Goal: Task Accomplishment & Management: Complete application form

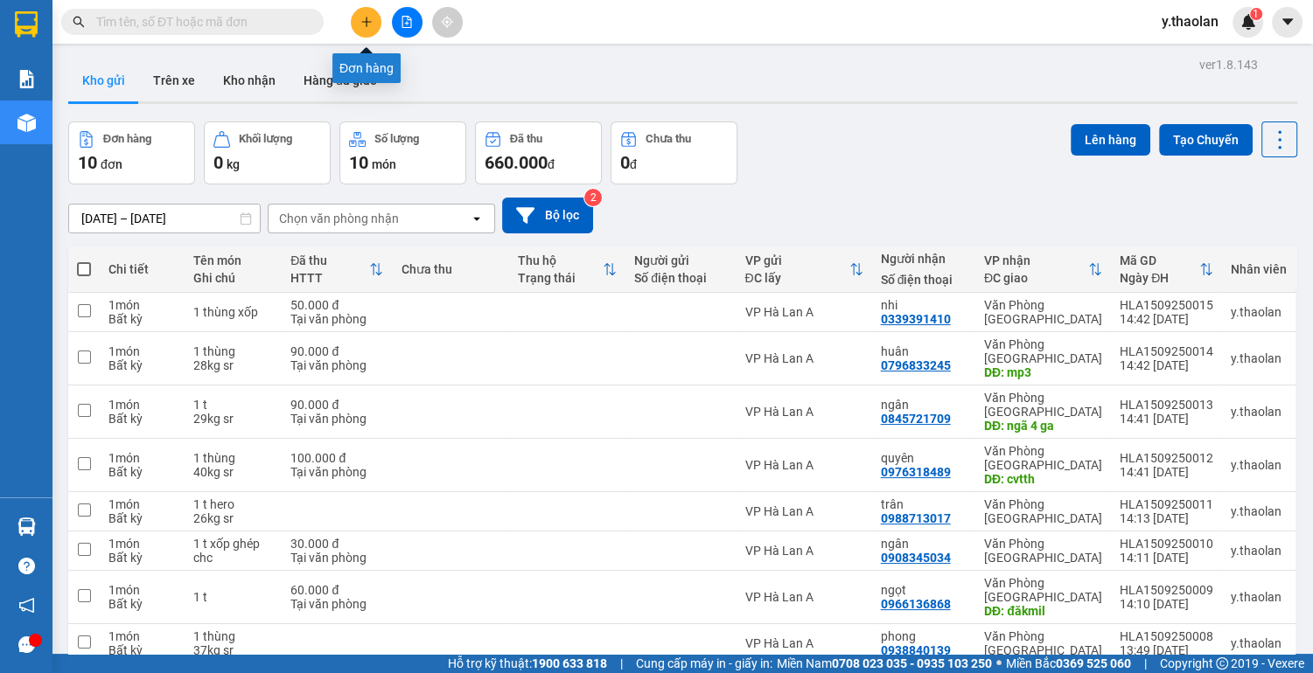
click at [371, 14] on button at bounding box center [366, 22] width 31 height 31
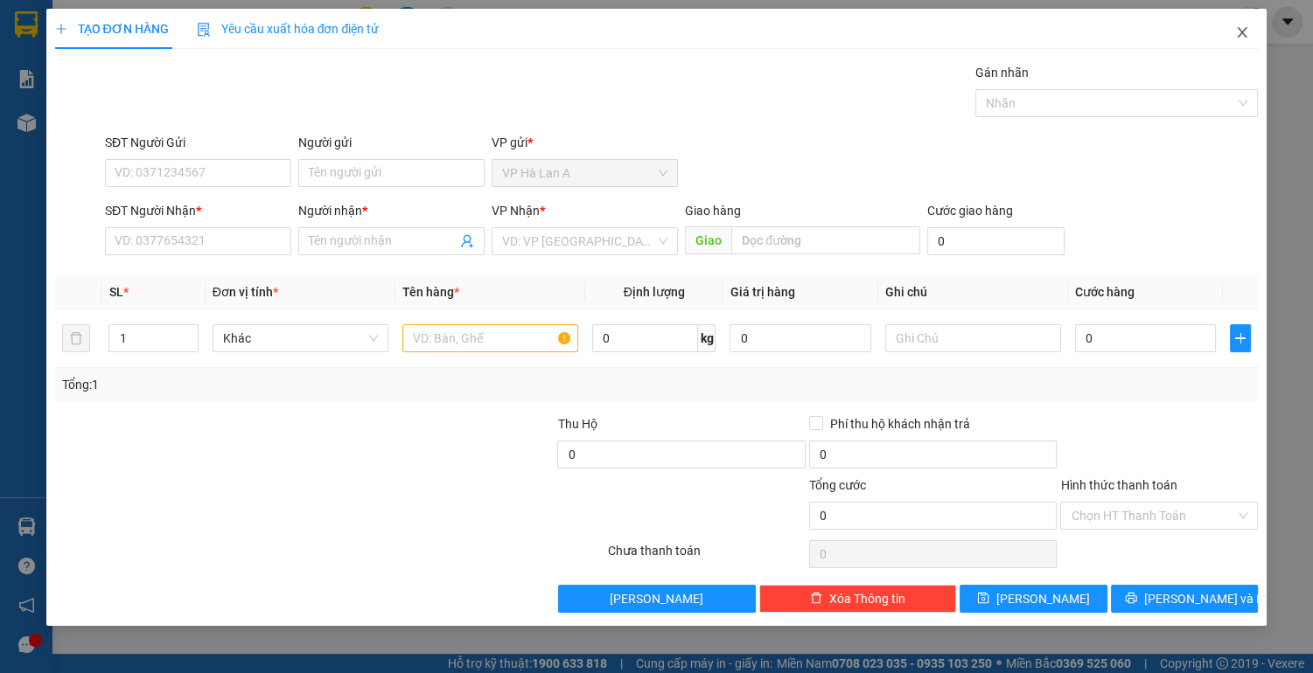
click at [1243, 26] on icon "close" at bounding box center [1242, 32] width 14 height 14
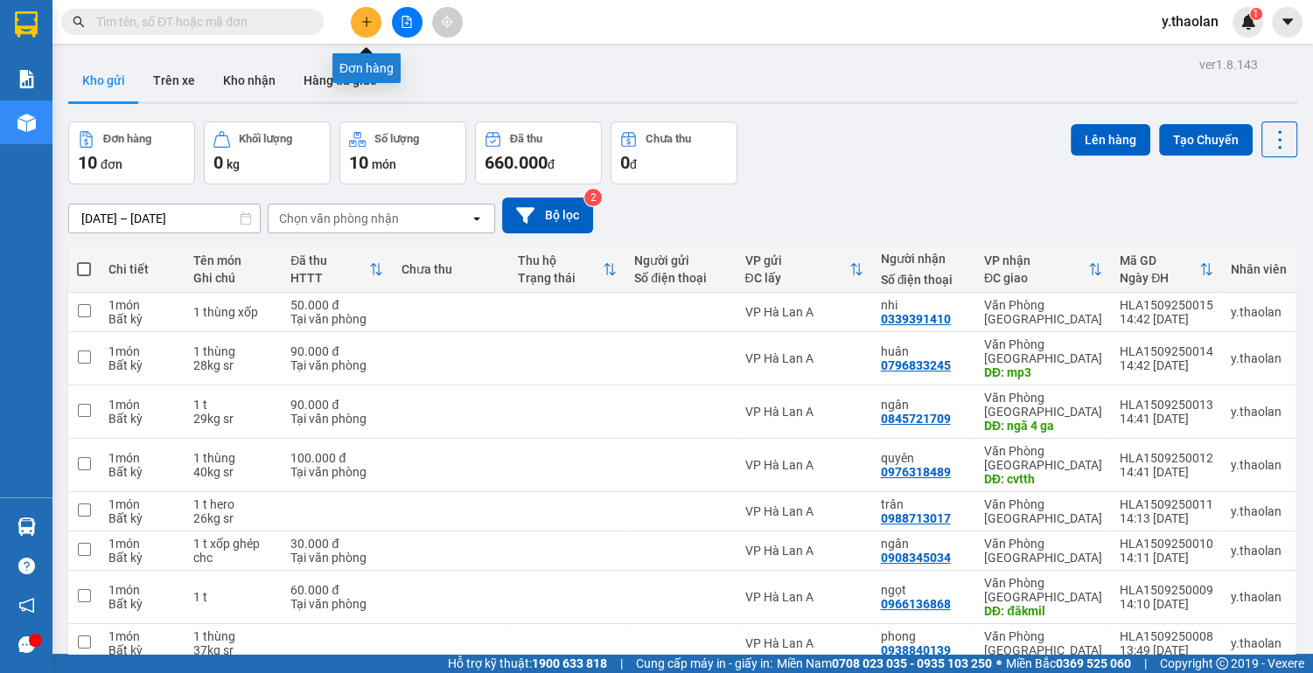
click at [368, 17] on icon "plus" at bounding box center [366, 22] width 12 height 12
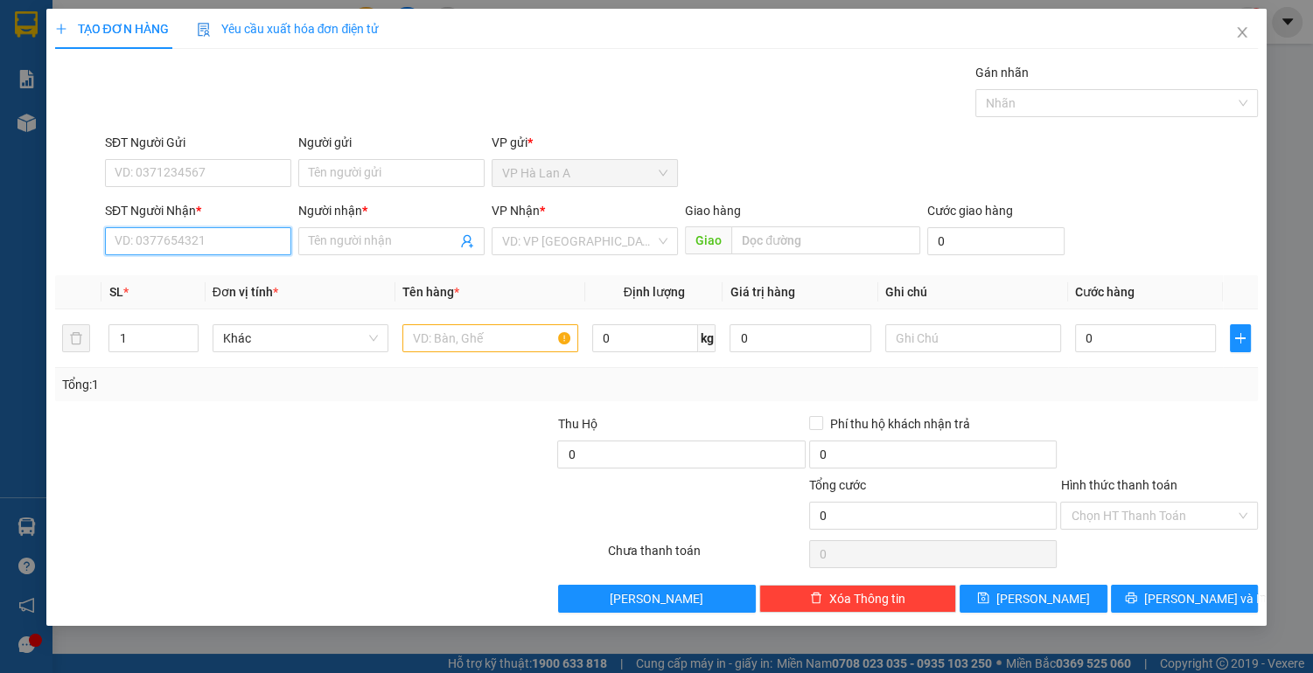
click at [182, 236] on input "SĐT Người Nhận *" at bounding box center [198, 241] width 186 height 28
click at [213, 273] on div "0868347894 - hy" at bounding box center [197, 275] width 165 height 19
type input "0868347894"
type input "hy"
type input "0868347894"
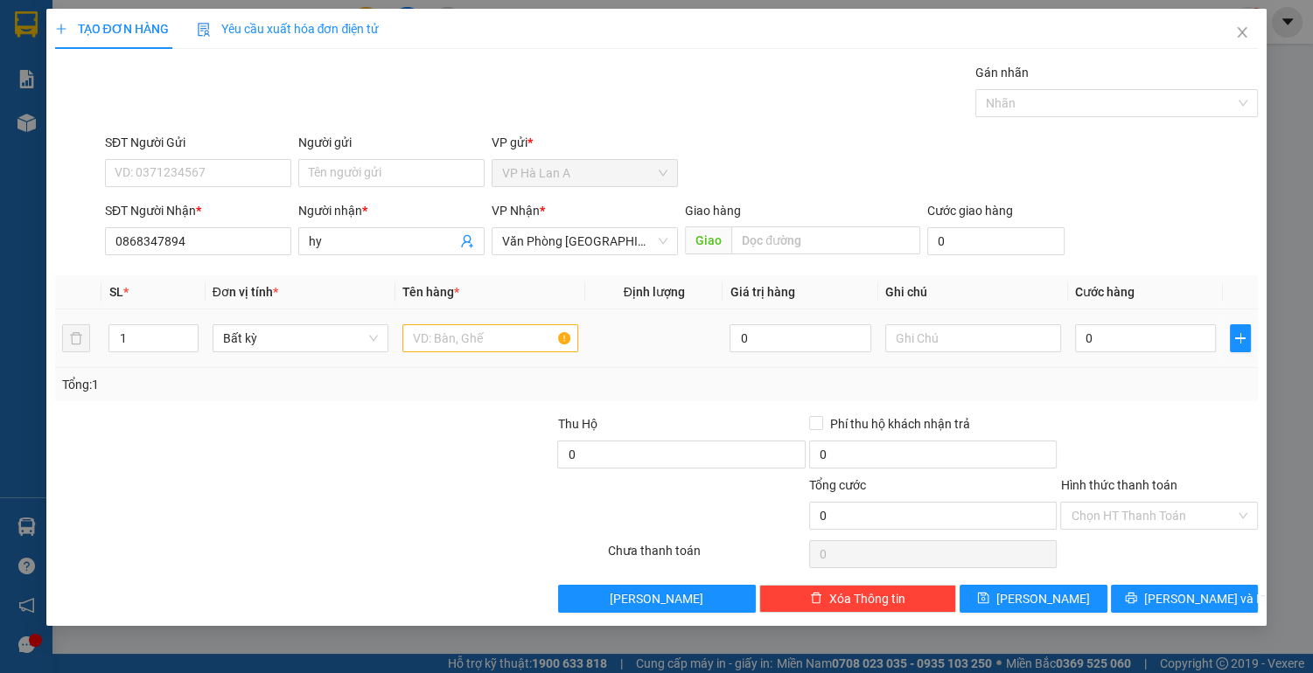
click at [463, 322] on div at bounding box center [490, 338] width 176 height 35
click at [469, 332] on input "text" at bounding box center [490, 338] width 176 height 28
type input "1 bọc đỏ"
click at [1093, 337] on input "0" at bounding box center [1146, 338] width 142 height 28
type input "3"
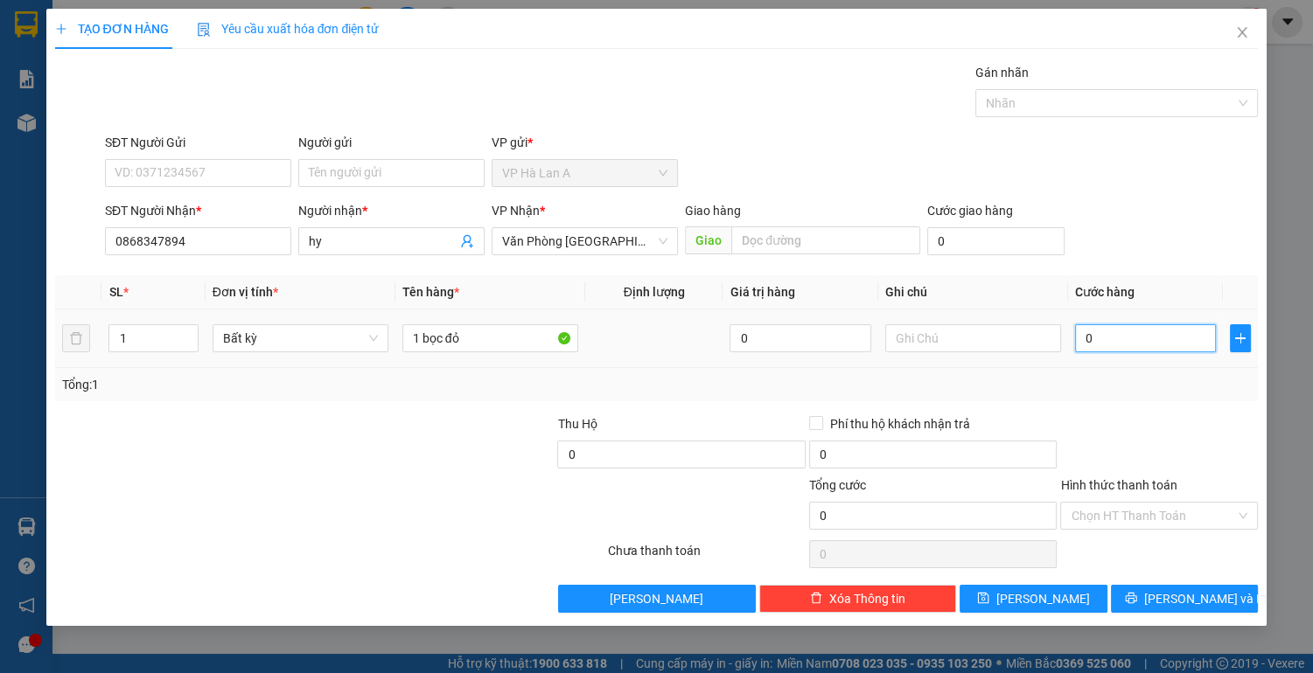
type input "3"
type input "30"
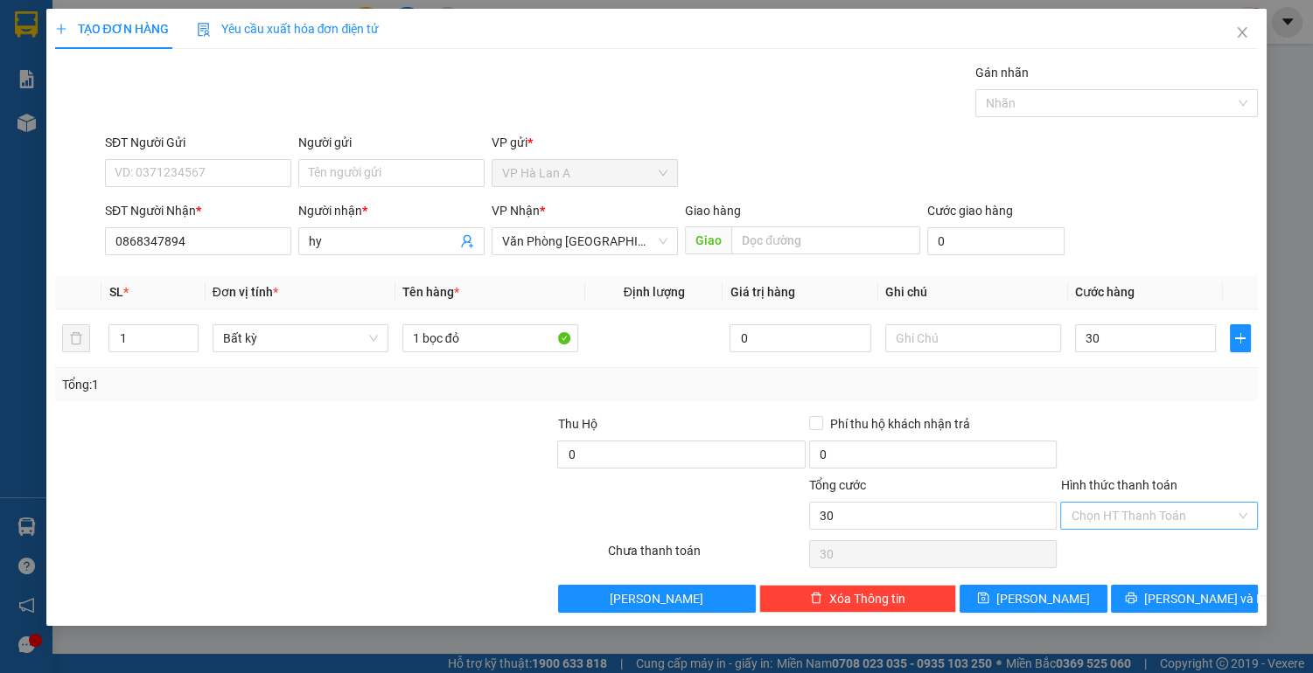
type input "30.000"
click at [1148, 515] on input "Hình thức thanh toán" at bounding box center [1153, 516] width 164 height 26
drag, startPoint x: 1122, startPoint y: 549, endPoint x: 1105, endPoint y: 557, distance: 19.2
click at [1121, 553] on div "Tại văn phòng" at bounding box center [1159, 549] width 177 height 19
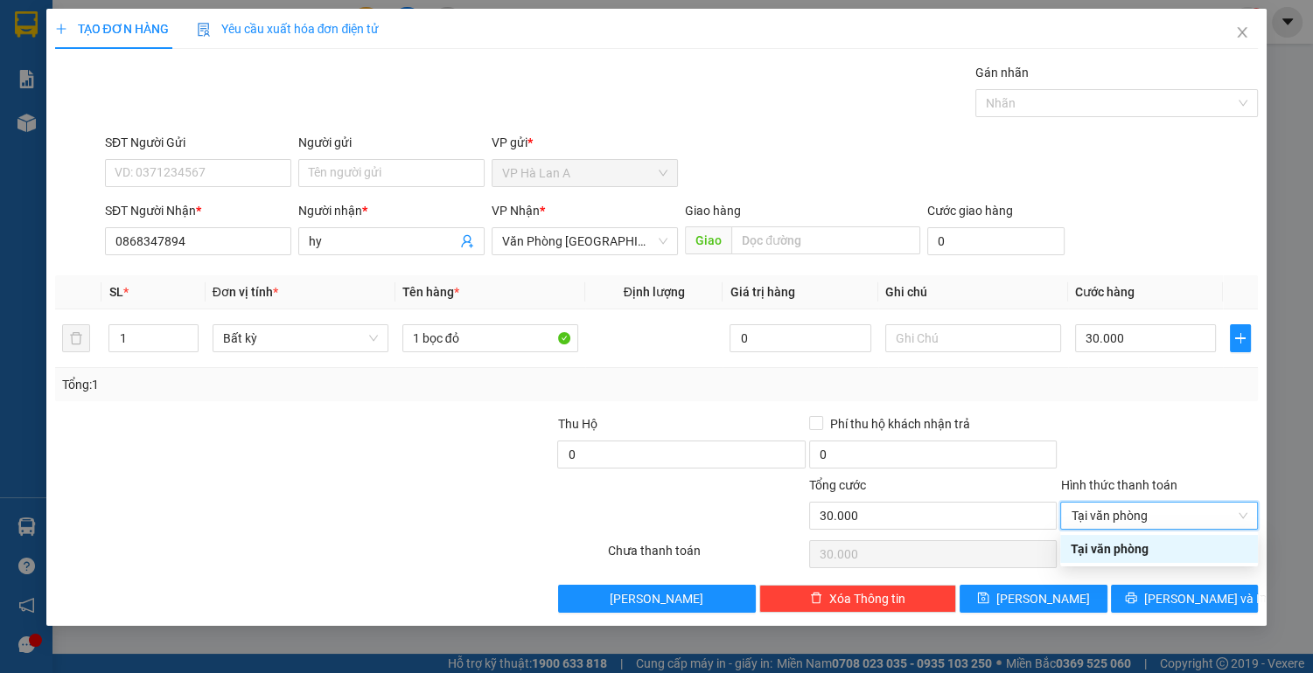
type input "0"
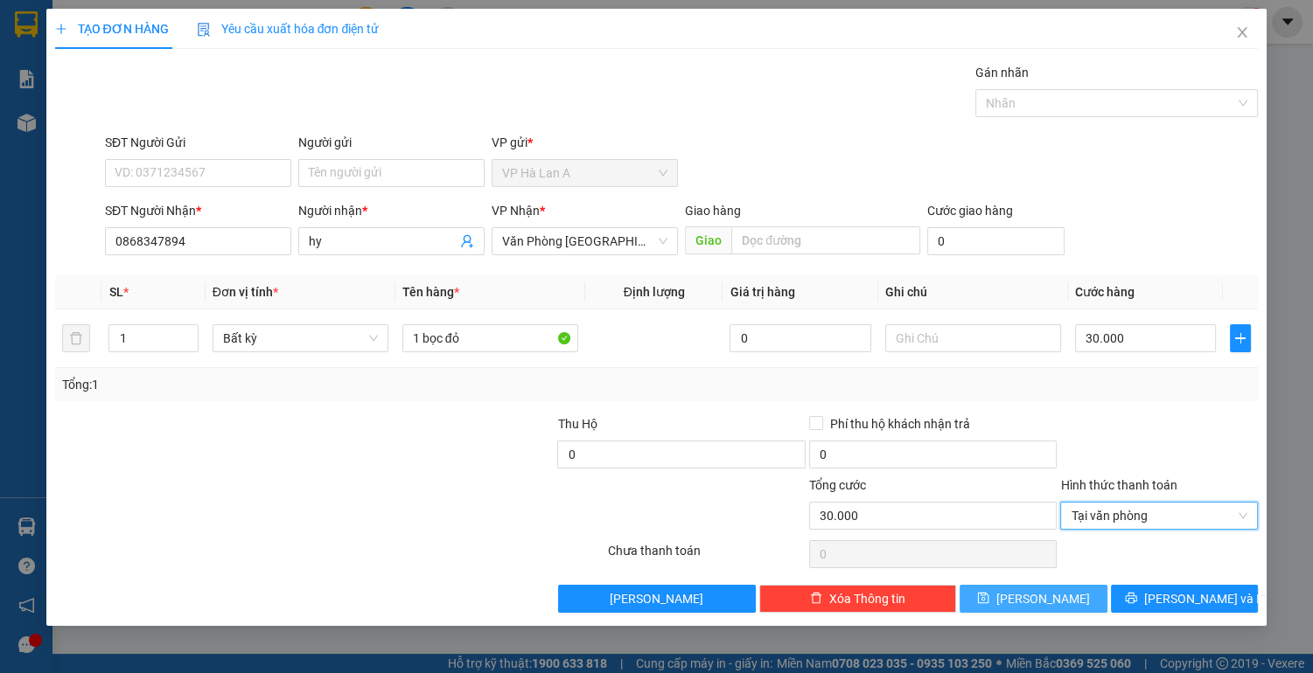
click at [1064, 586] on button "[PERSON_NAME]" at bounding box center [1032, 599] width 147 height 28
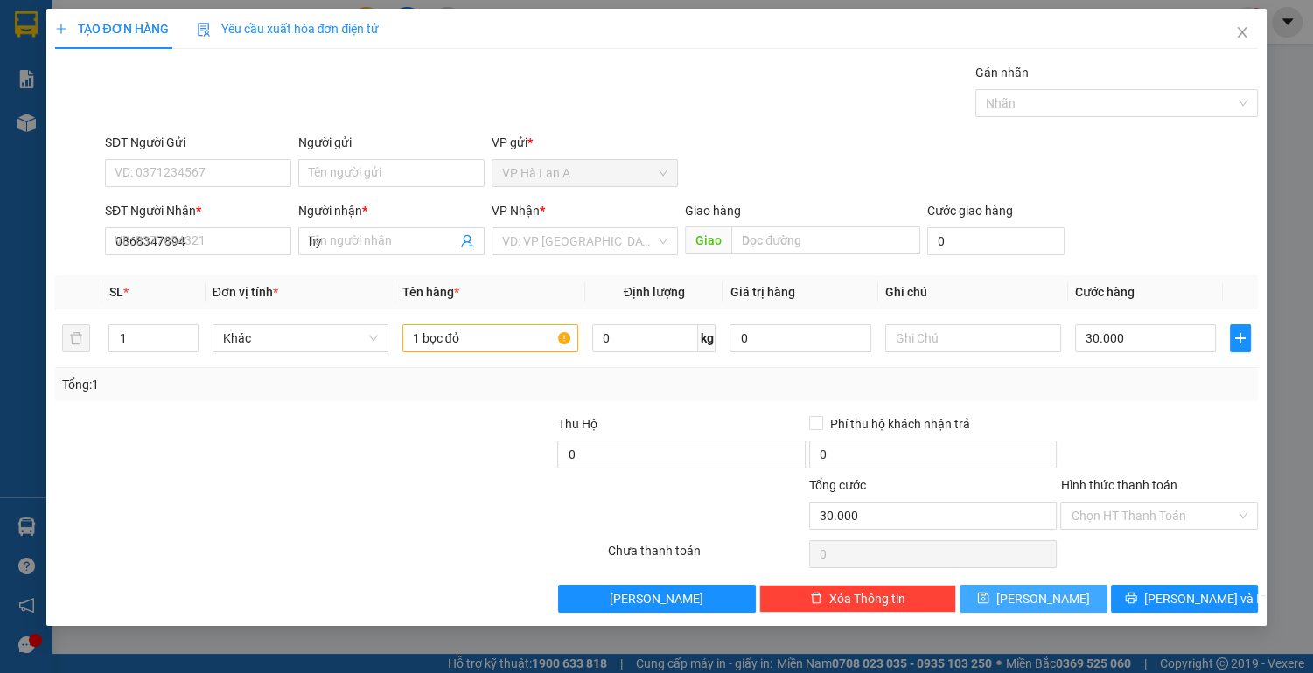
type input "0"
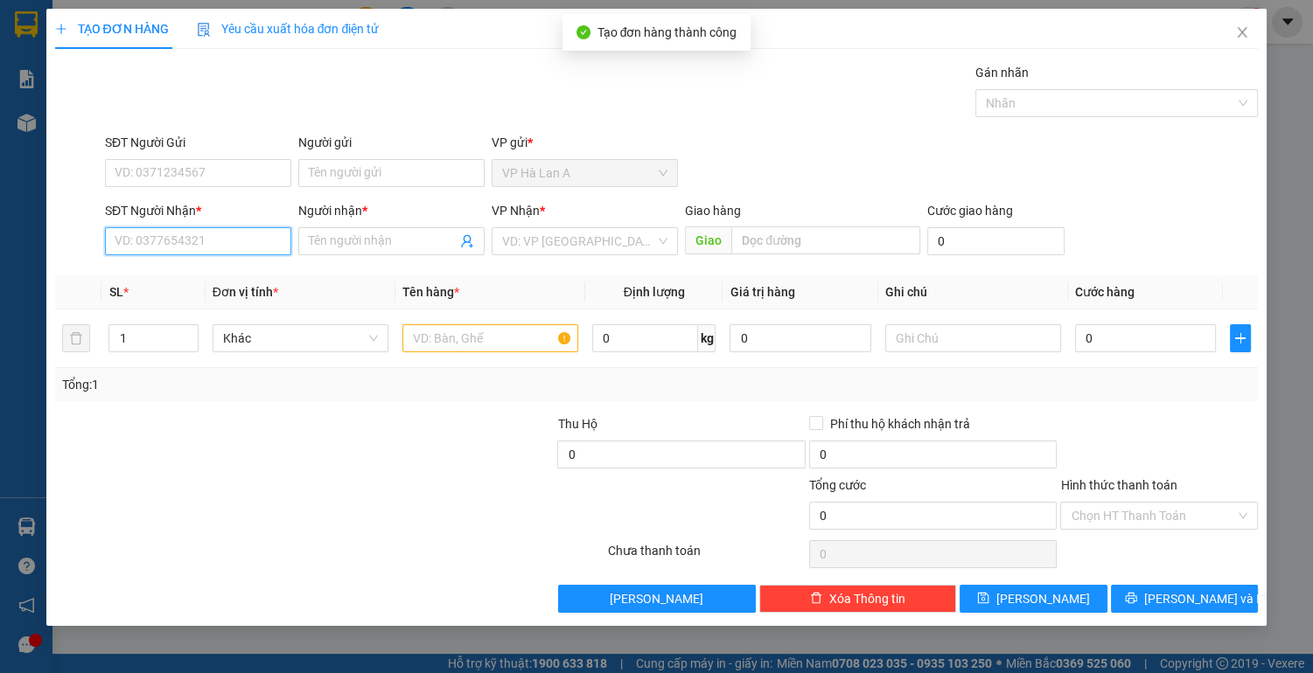
click at [233, 247] on input "SĐT Người Nhận *" at bounding box center [198, 241] width 186 height 28
click at [227, 248] on input "0909723262" at bounding box center [198, 241] width 186 height 28
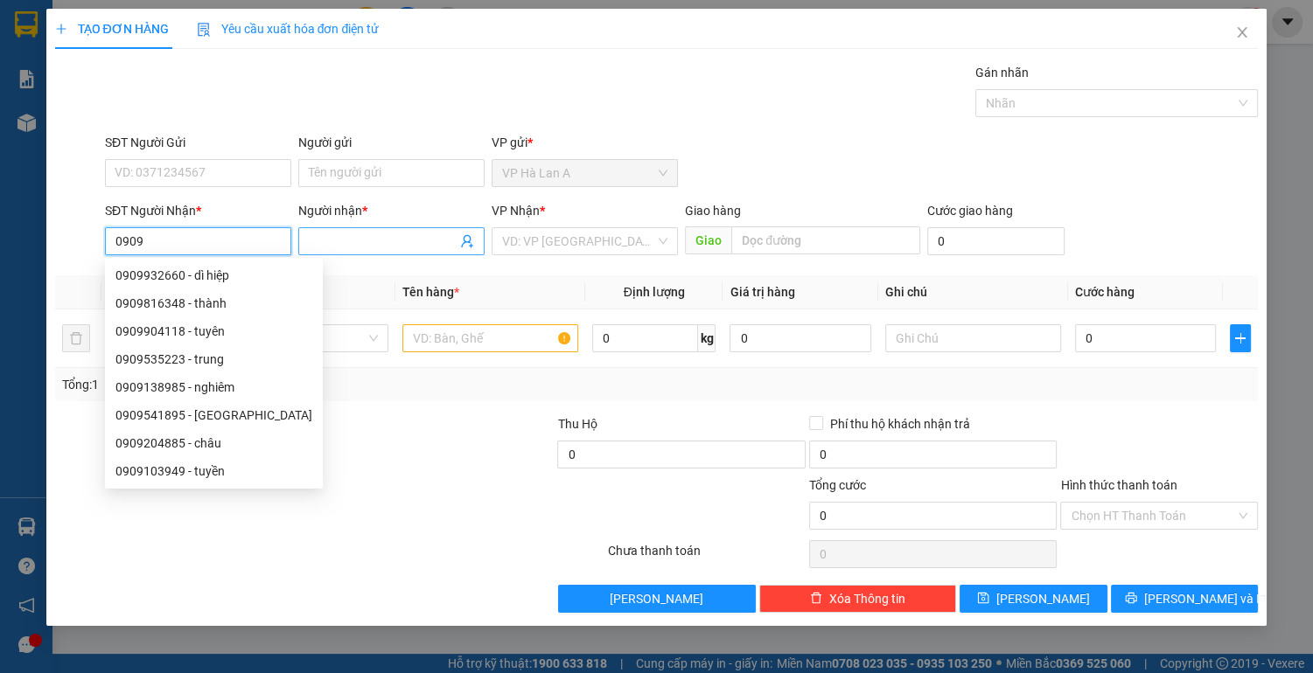
type input "0909"
click at [336, 234] on input "Người nhận *" at bounding box center [383, 241] width 148 height 19
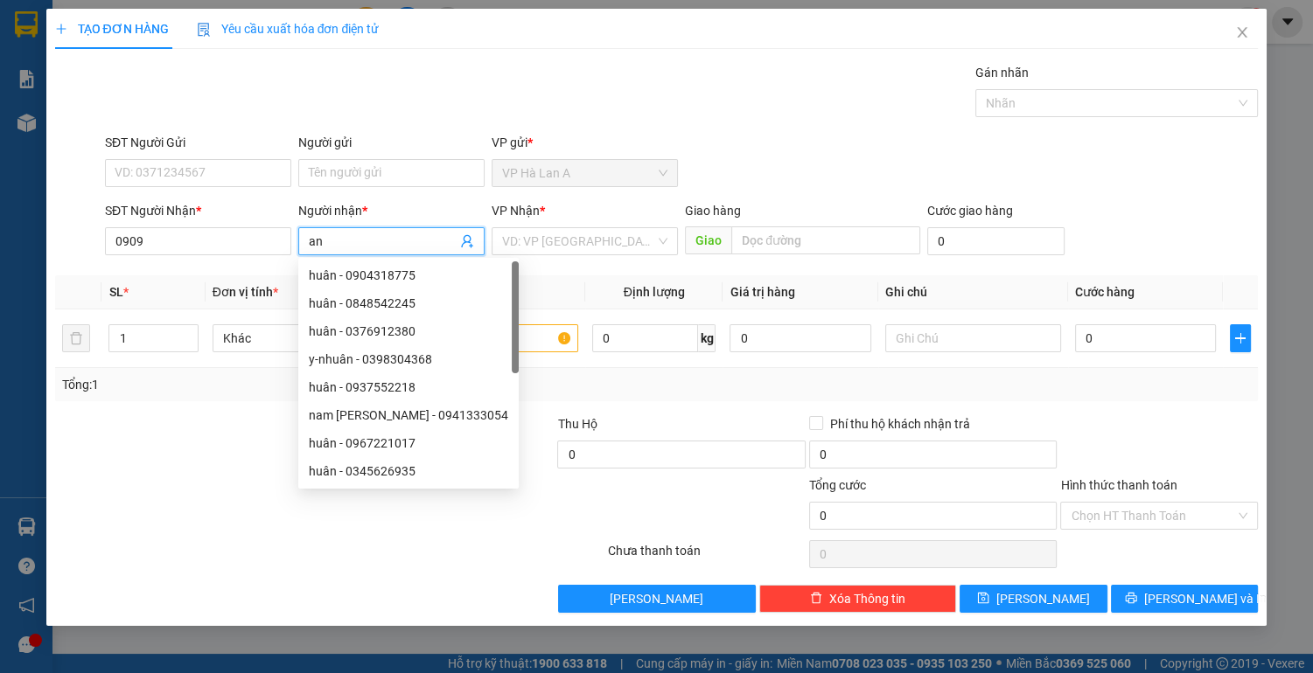
type input "a"
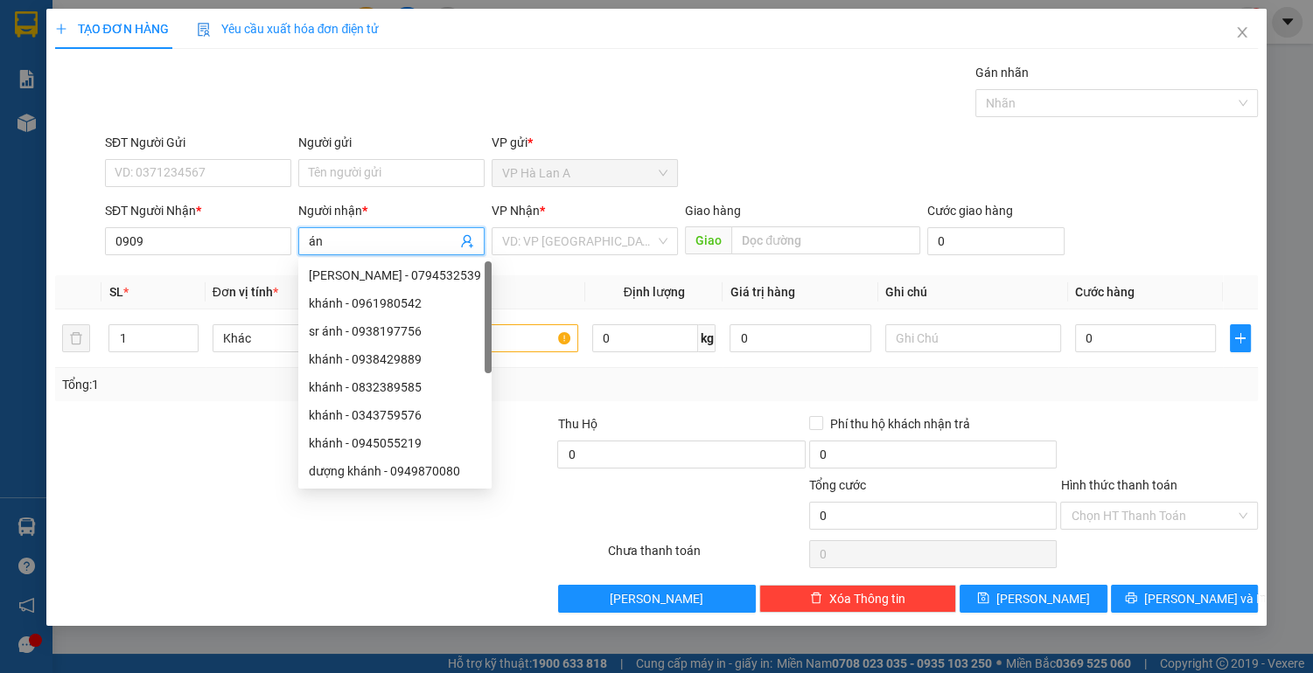
type input "á"
type input "thành"
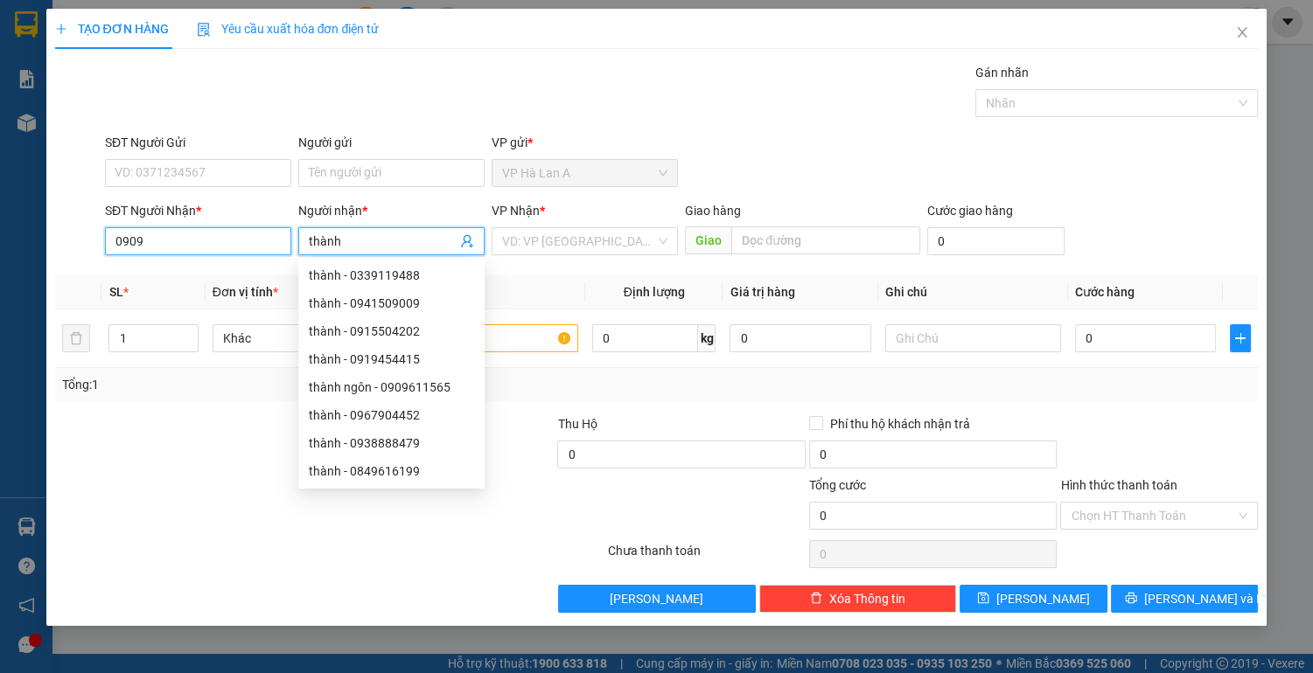
click at [167, 246] on input "0909" at bounding box center [198, 241] width 186 height 28
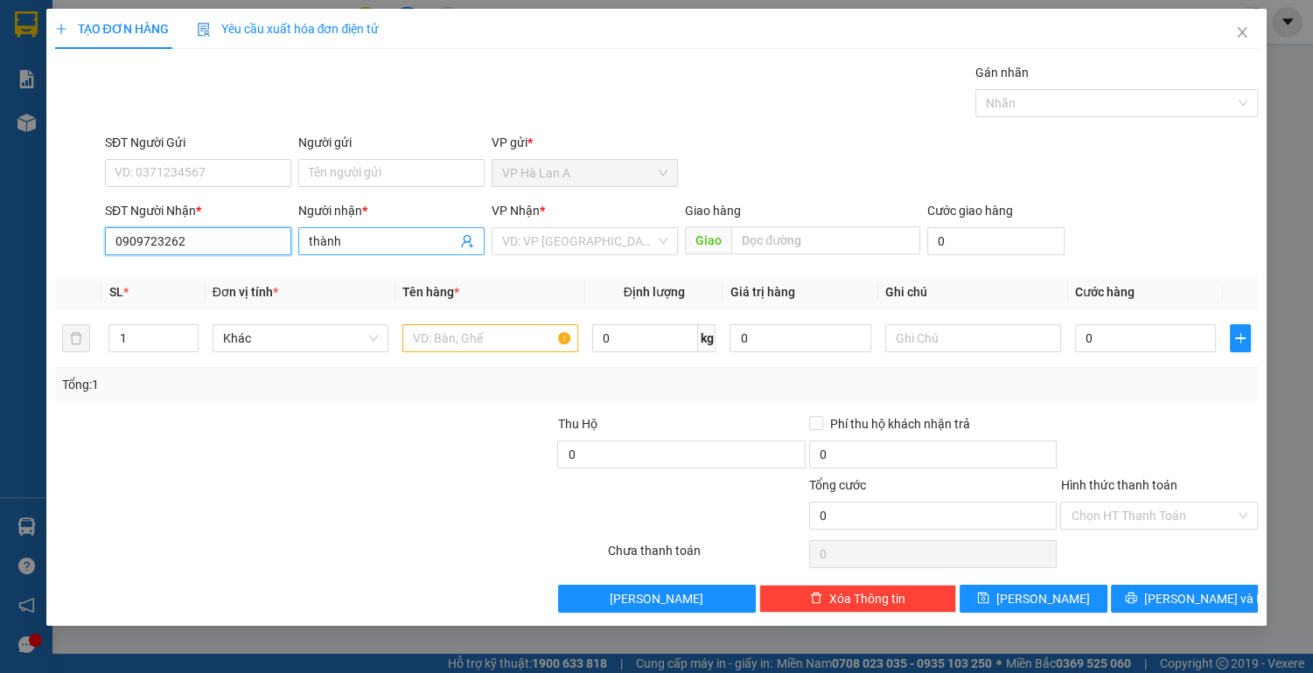
type input "0909723262"
click at [394, 236] on input "thành" at bounding box center [383, 241] width 148 height 19
type input "thành ánh"
click at [602, 238] on input "search" at bounding box center [578, 241] width 153 height 26
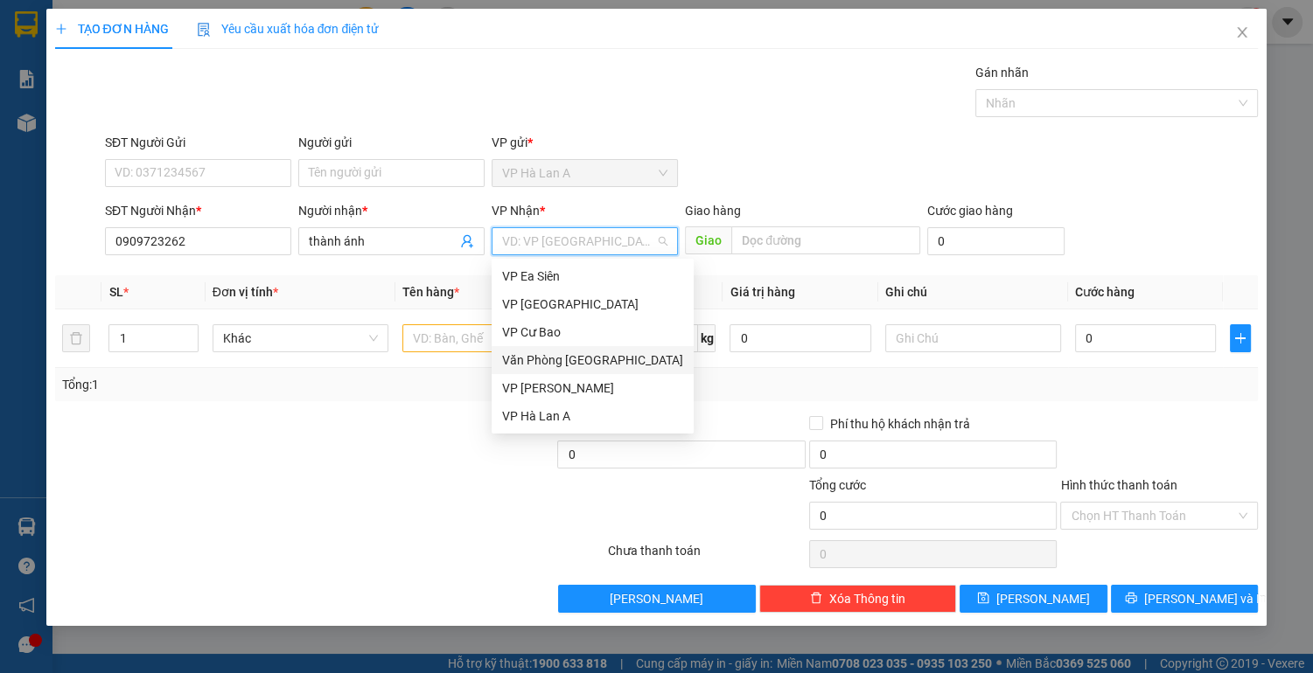
click at [607, 357] on div "Văn Phòng [GEOGRAPHIC_DATA]" at bounding box center [592, 360] width 181 height 19
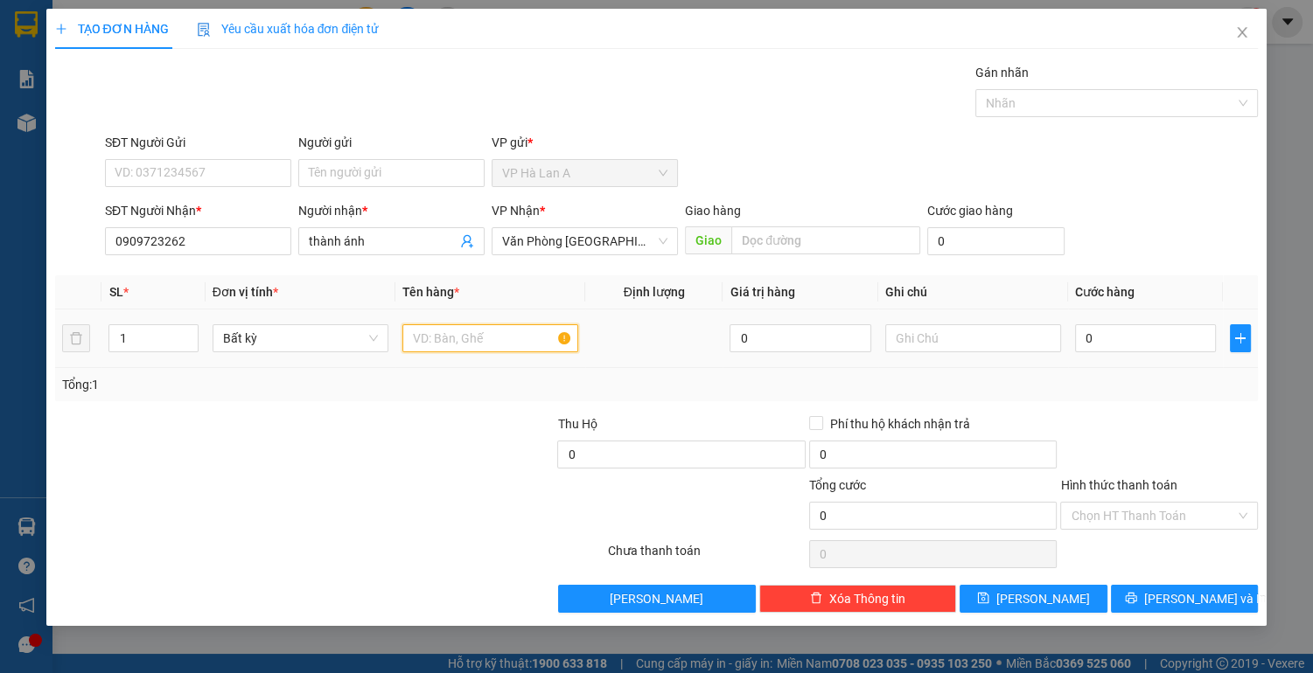
click at [438, 338] on input "text" at bounding box center [490, 338] width 176 height 28
type input "1 thùng"
click at [937, 347] on input "text" at bounding box center [973, 338] width 176 height 28
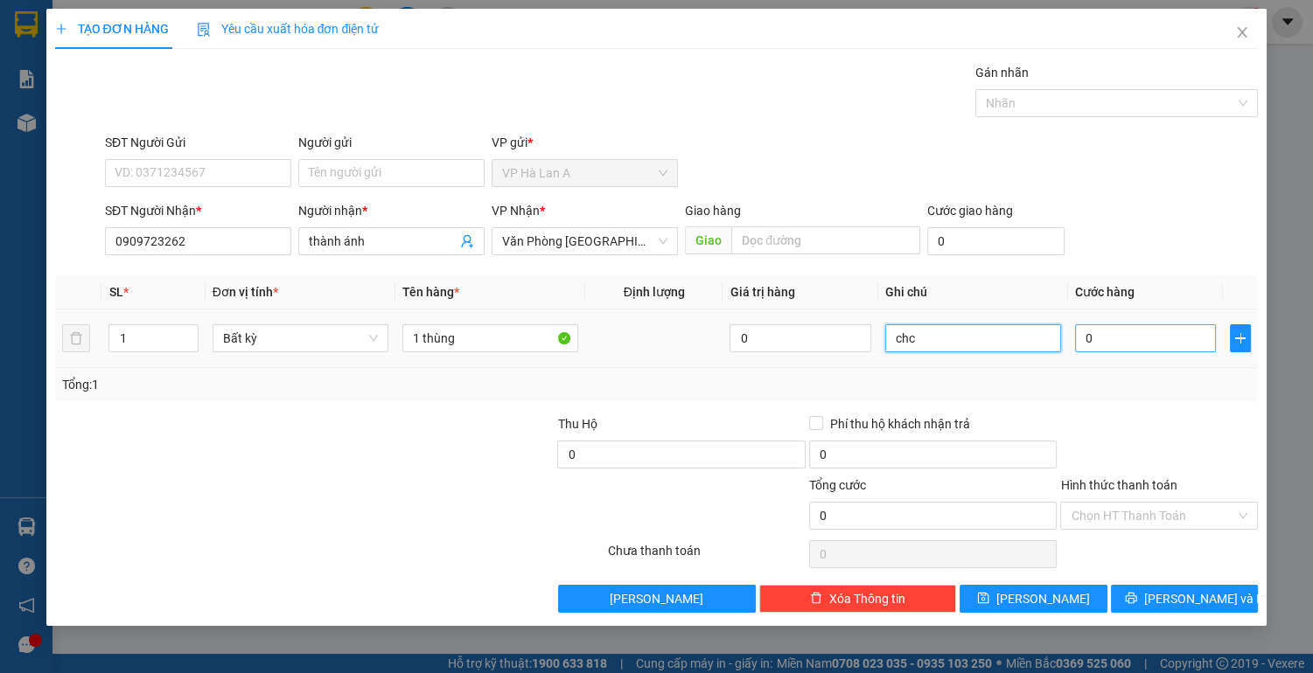
type input "chc"
click at [1115, 340] on input "0" at bounding box center [1146, 338] width 142 height 28
type input "2"
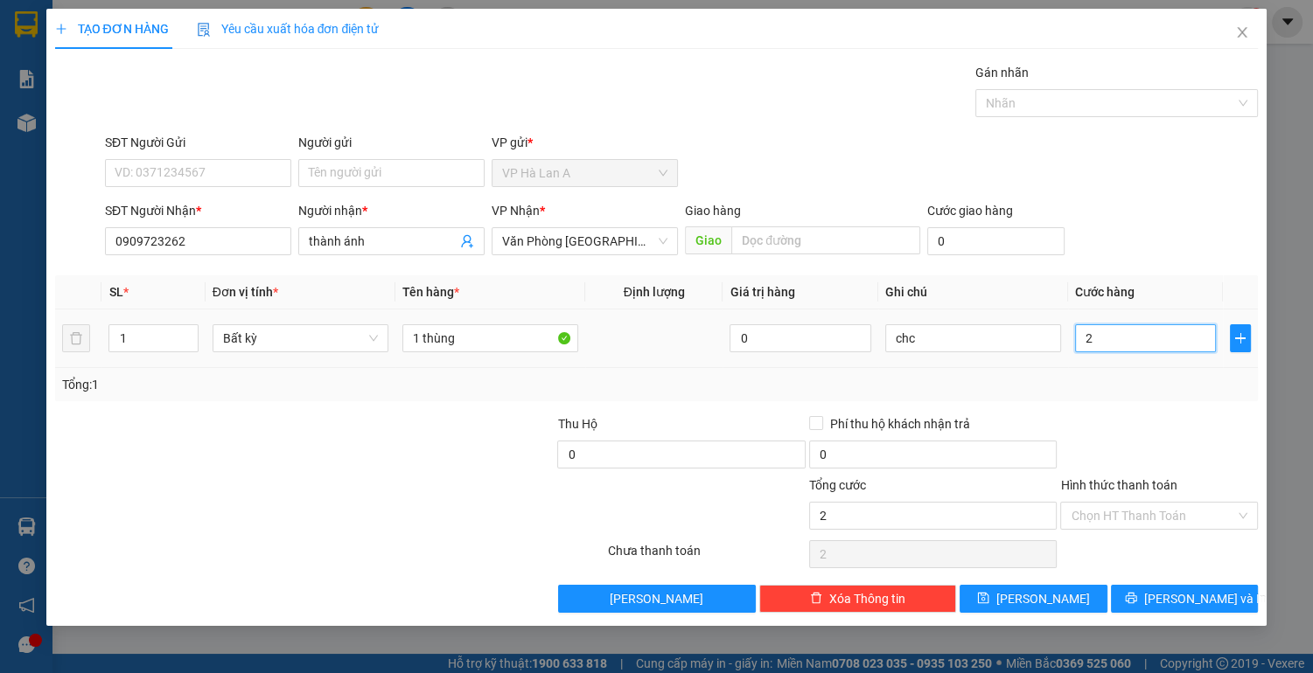
type input "20"
type input "20.000"
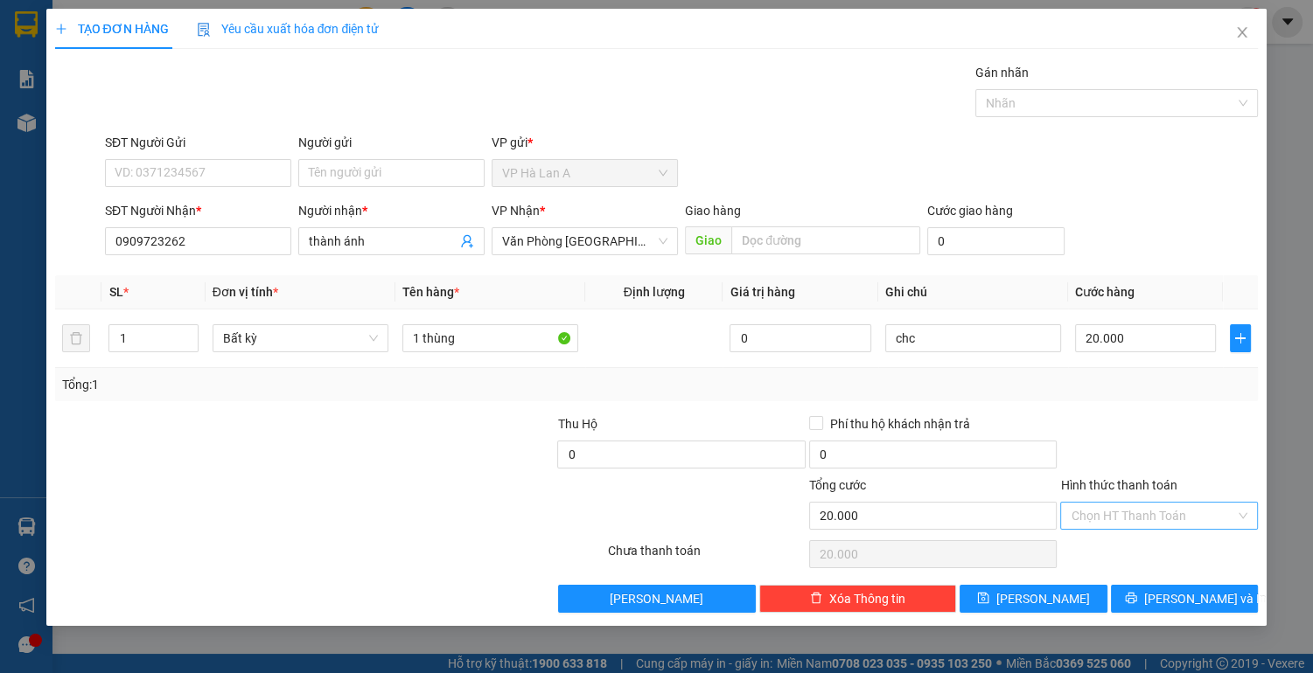
drag, startPoint x: 1143, startPoint y: 504, endPoint x: 1124, endPoint y: 528, distance: 31.1
click at [1139, 509] on input "Hình thức thanh toán" at bounding box center [1153, 516] width 164 height 26
drag, startPoint x: 1120, startPoint y: 542, endPoint x: 1073, endPoint y: 583, distance: 62.0
click at [1120, 547] on div "Tại văn phòng" at bounding box center [1159, 549] width 198 height 28
type input "0"
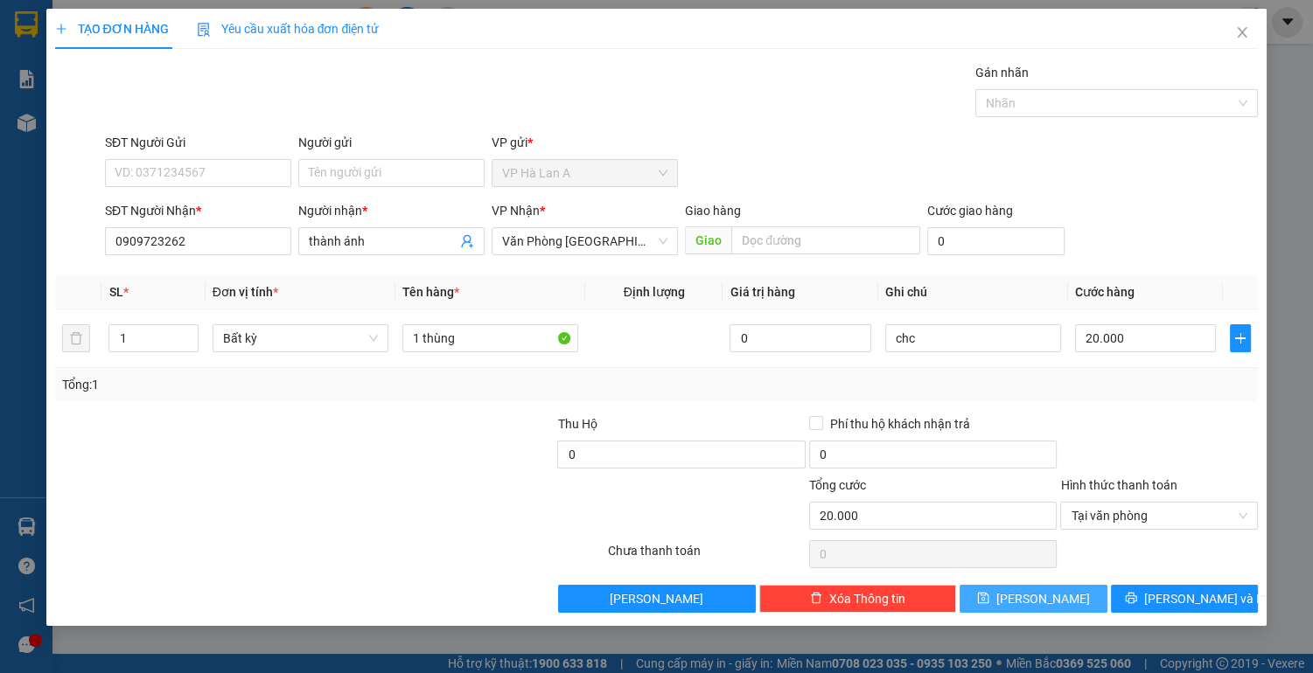
click at [1031, 602] on button "[PERSON_NAME]" at bounding box center [1032, 599] width 147 height 28
type input "0"
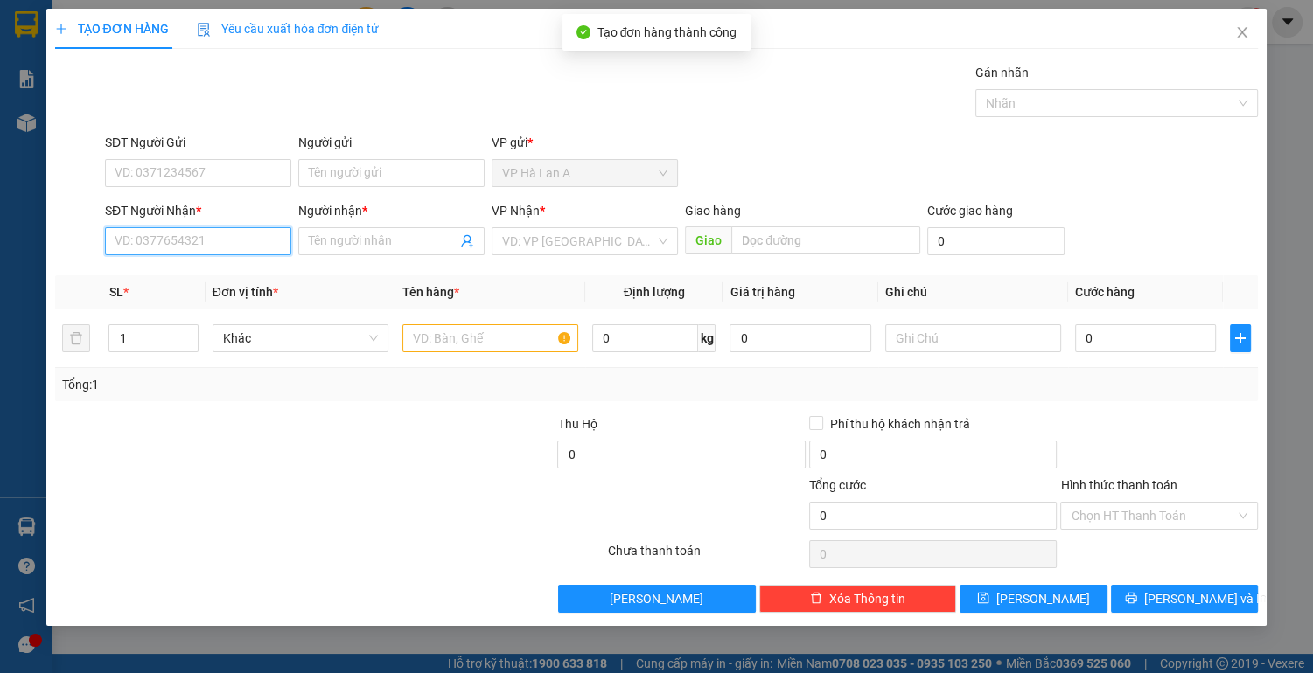
click at [197, 243] on input "SĐT Người Nhận *" at bounding box center [198, 241] width 186 height 28
click at [195, 272] on div "0775635830 - tư" at bounding box center [197, 275] width 165 height 19
type input "0775635830"
type input "tư"
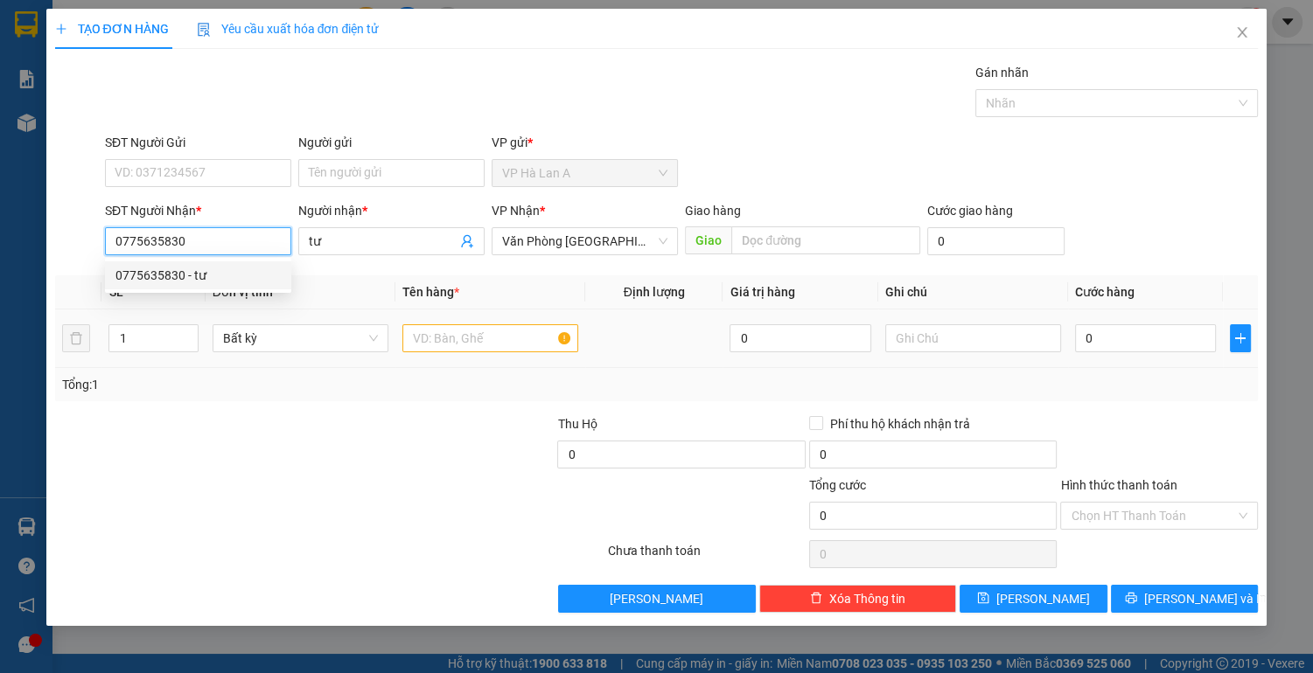
type input "0775635830"
click at [435, 332] on input "text" at bounding box center [490, 338] width 176 height 28
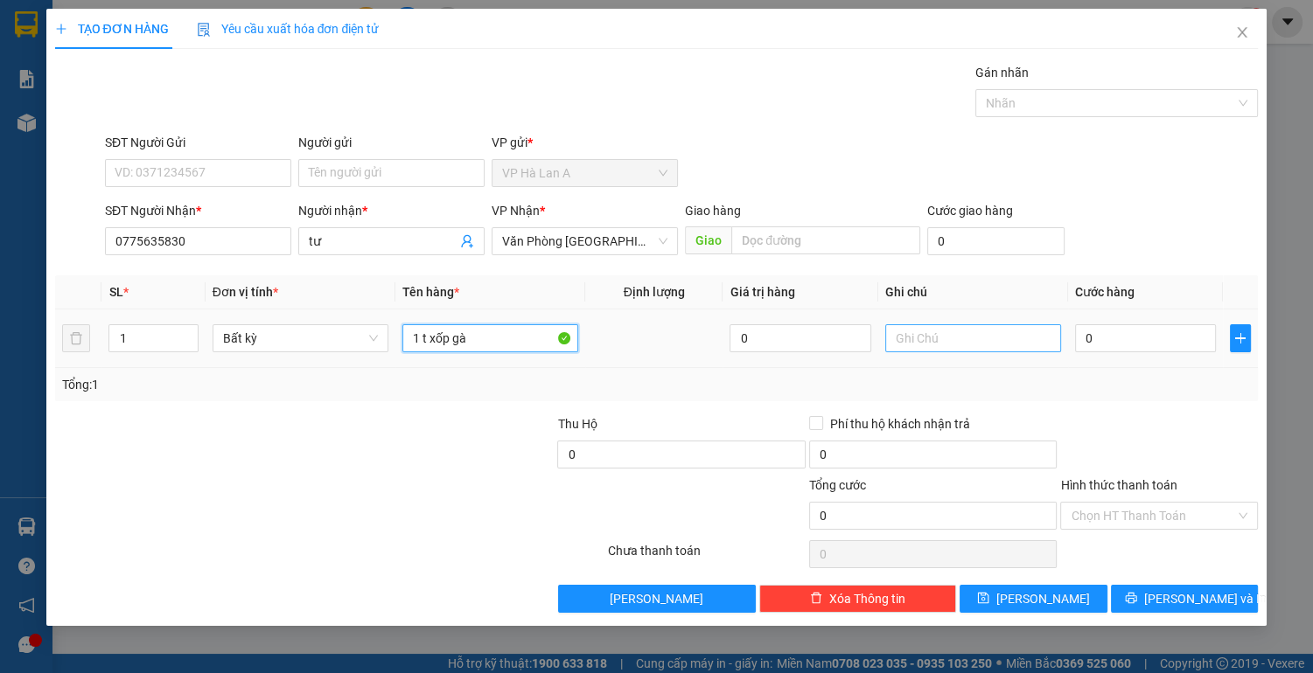
type input "1 t xốp gà"
click at [948, 342] on input "text" at bounding box center [973, 338] width 176 height 28
type input "chc"
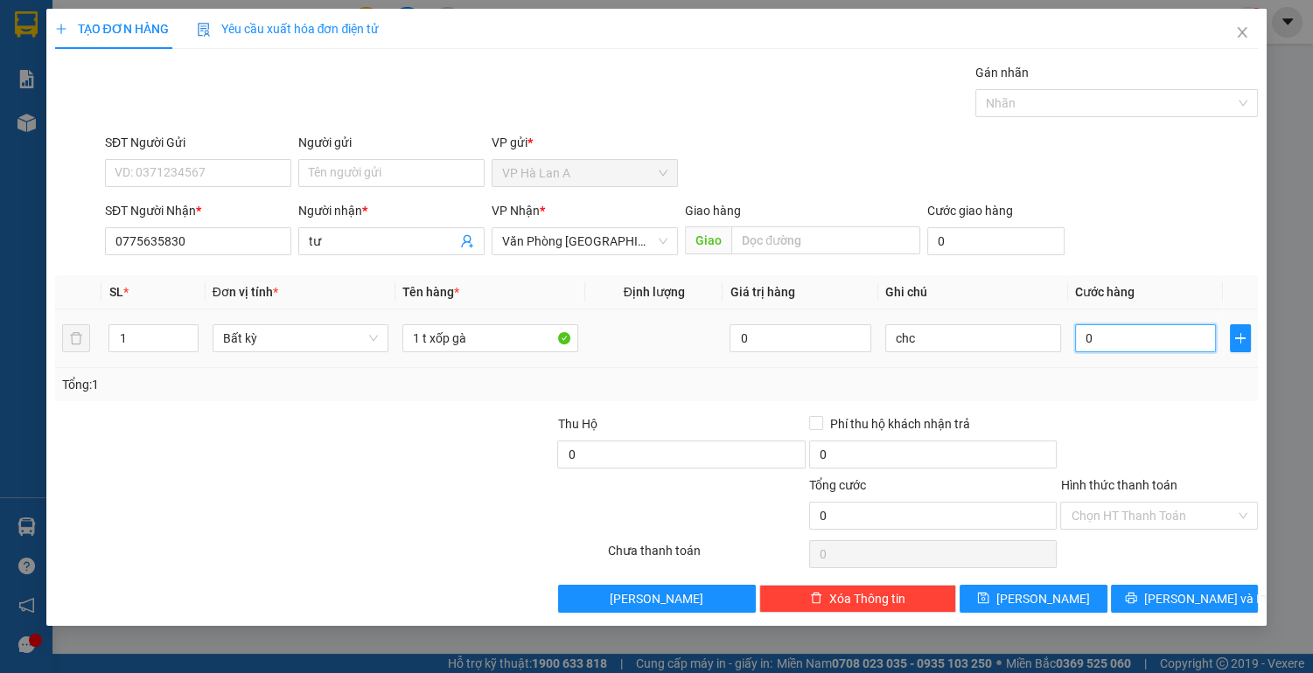
click at [1123, 331] on input "0" at bounding box center [1146, 338] width 142 height 28
type input "1"
type input "15"
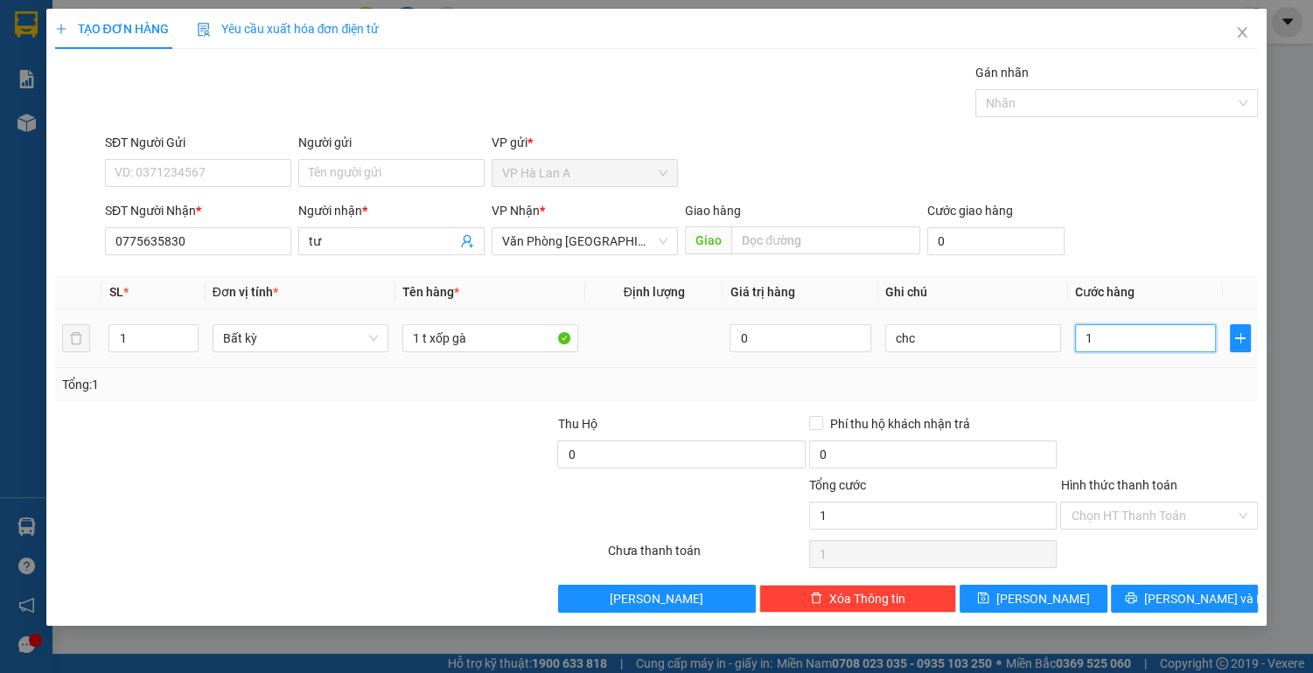
type input "15"
type input "150"
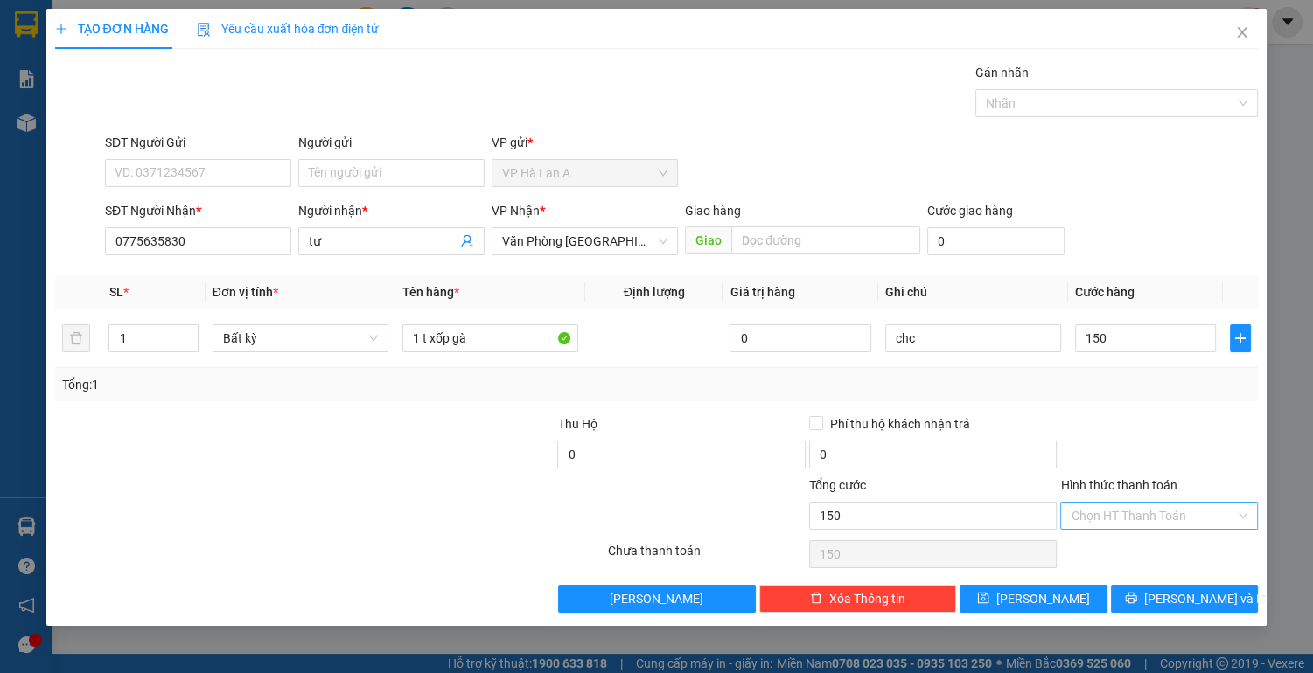
type input "150.000"
click at [1134, 511] on input "Hình thức thanh toán" at bounding box center [1153, 516] width 164 height 26
drag, startPoint x: 1132, startPoint y: 544, endPoint x: 1118, endPoint y: 560, distance: 21.1
click at [1131, 546] on div "Tại văn phòng" at bounding box center [1159, 549] width 177 height 19
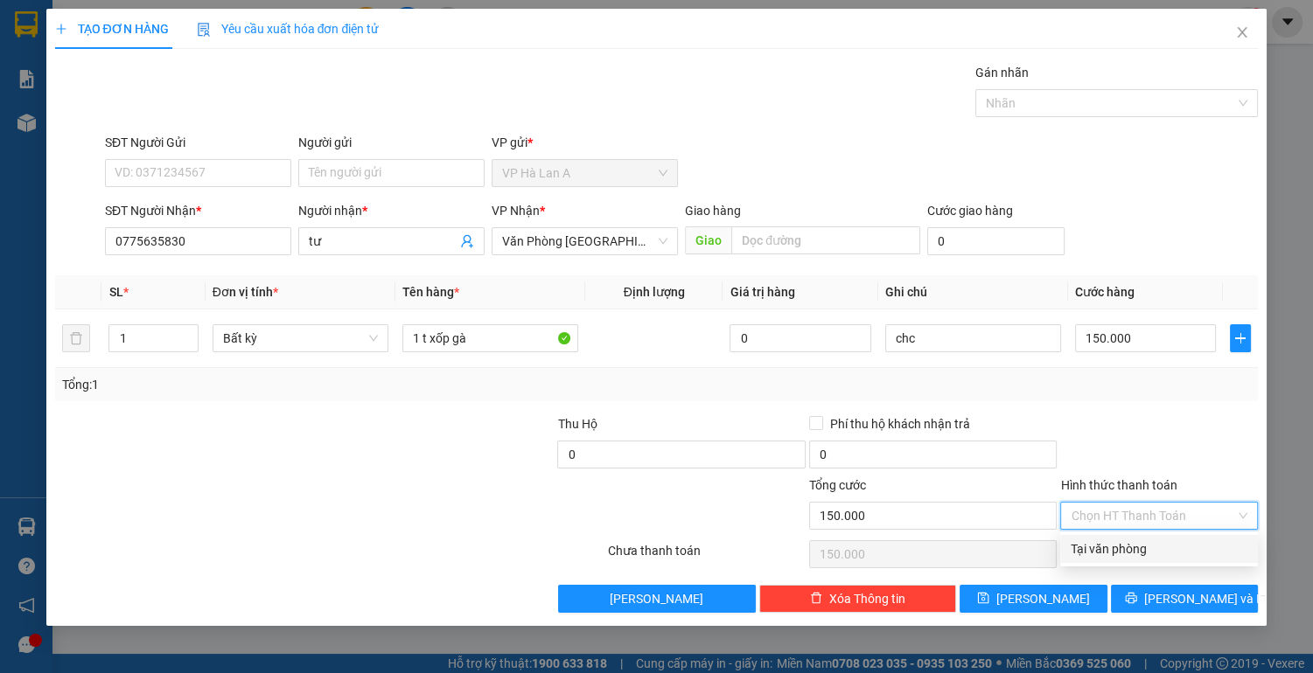
type input "0"
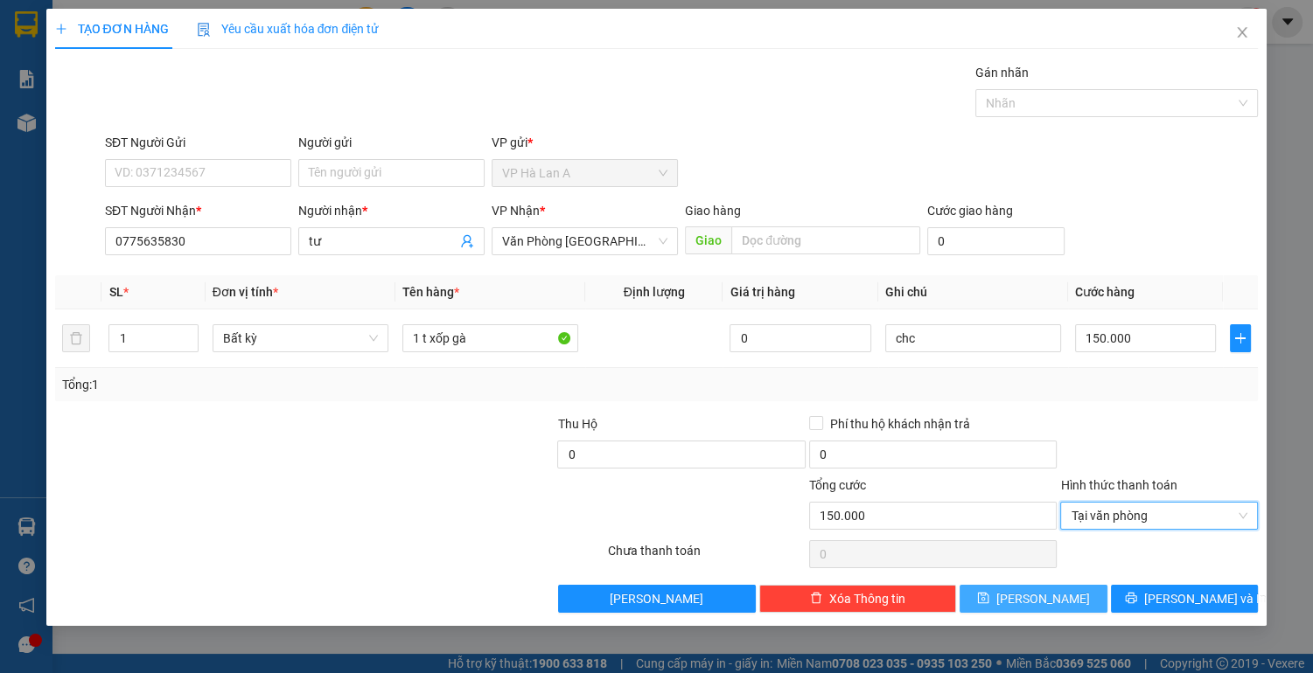
click at [1064, 586] on button "[PERSON_NAME]" at bounding box center [1032, 599] width 147 height 28
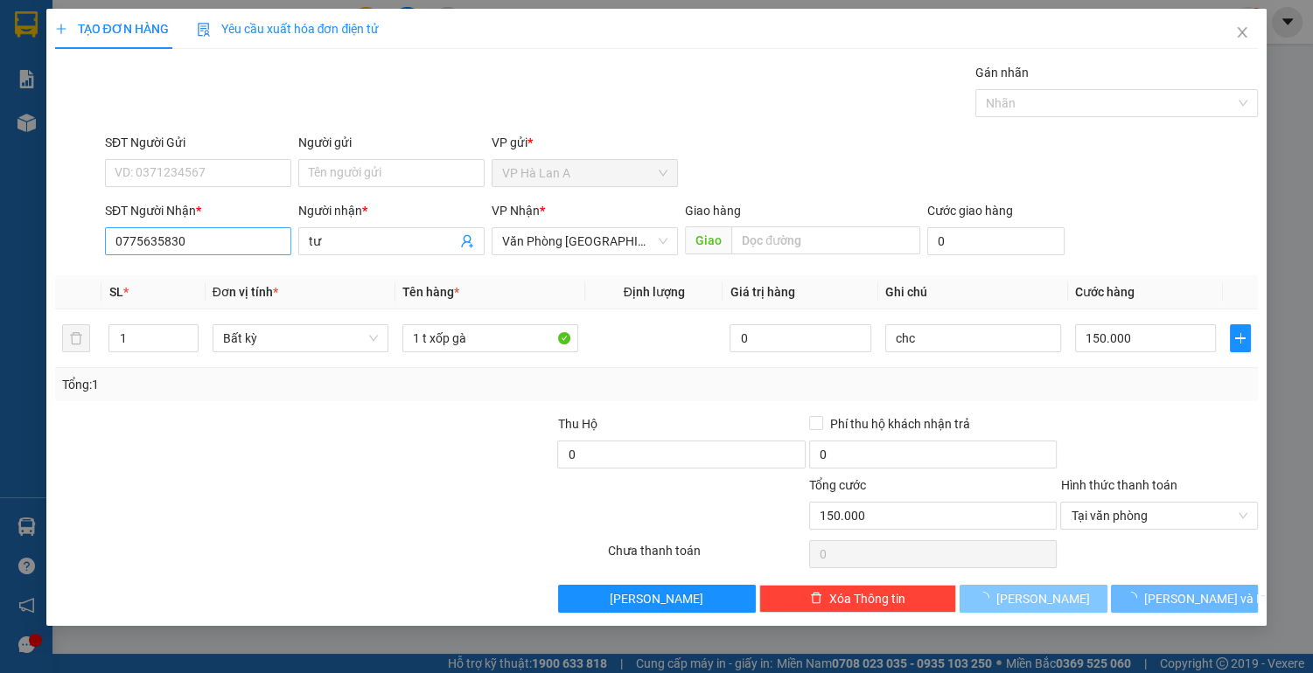
type input "0"
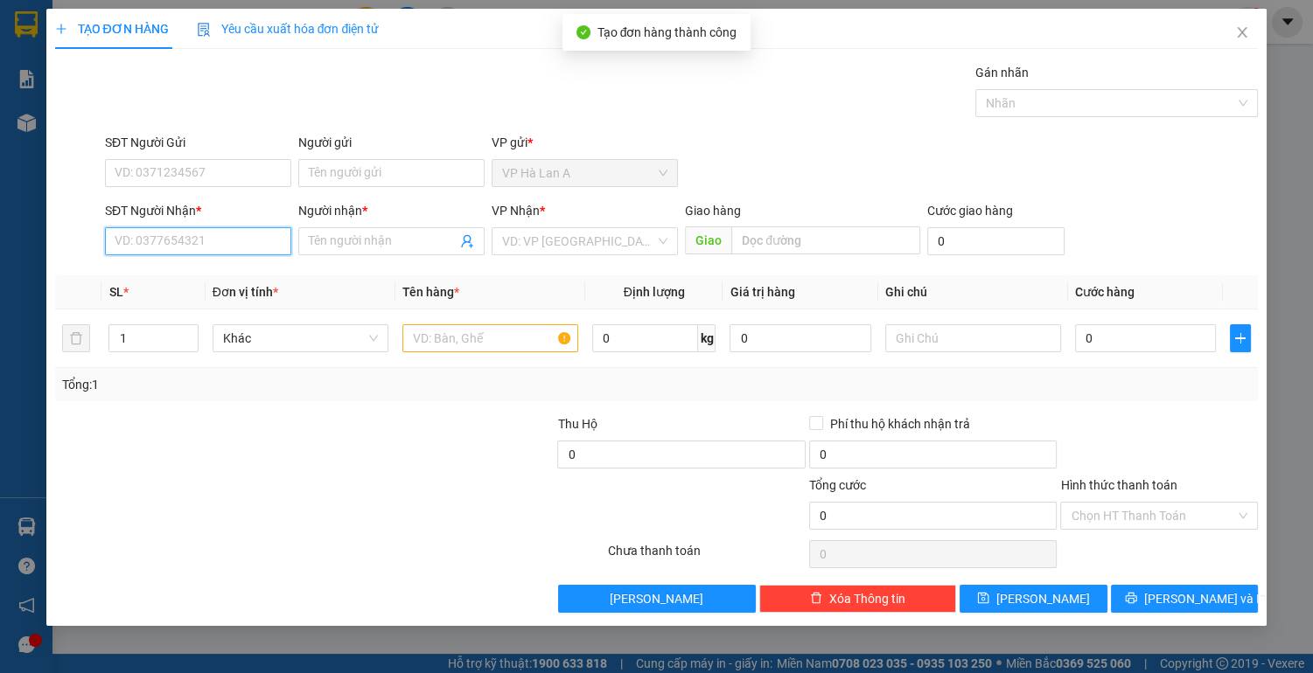
click at [203, 250] on input "SĐT Người Nhận *" at bounding box center [198, 241] width 186 height 28
click at [199, 275] on div "0904140914 - linh" at bounding box center [197, 275] width 165 height 19
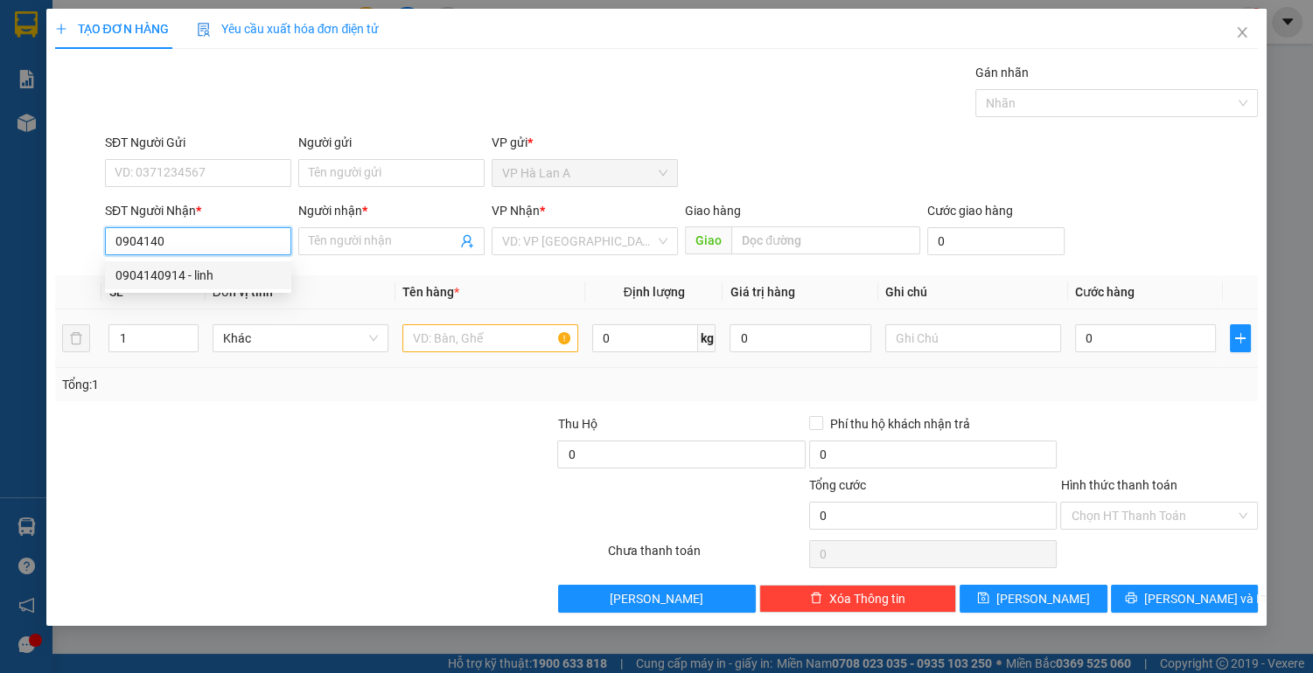
type input "0904140914"
type input "linh"
type input "chợđầumối"
type input "0904140914"
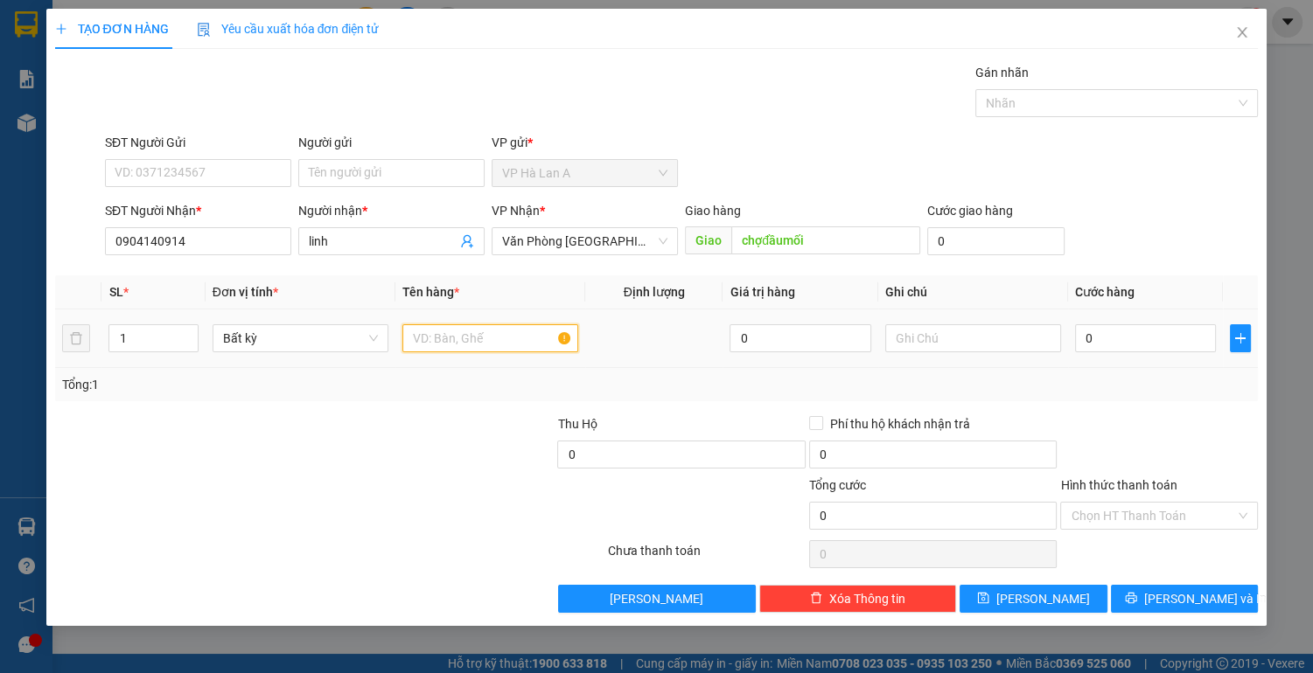
click at [445, 343] on input "text" at bounding box center [490, 338] width 176 height 28
type input "1 t +1 bao"
click at [1126, 338] on input "0" at bounding box center [1146, 338] width 142 height 28
type input "1"
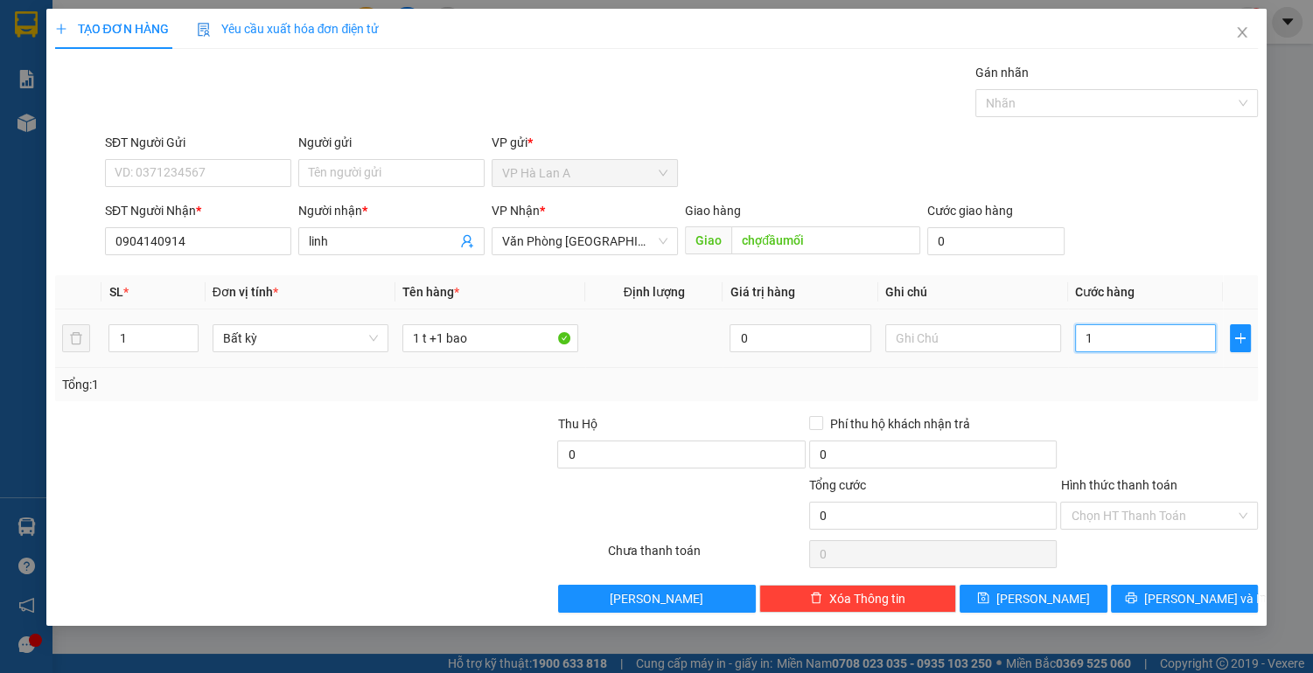
type input "1"
type input "12"
type input "120"
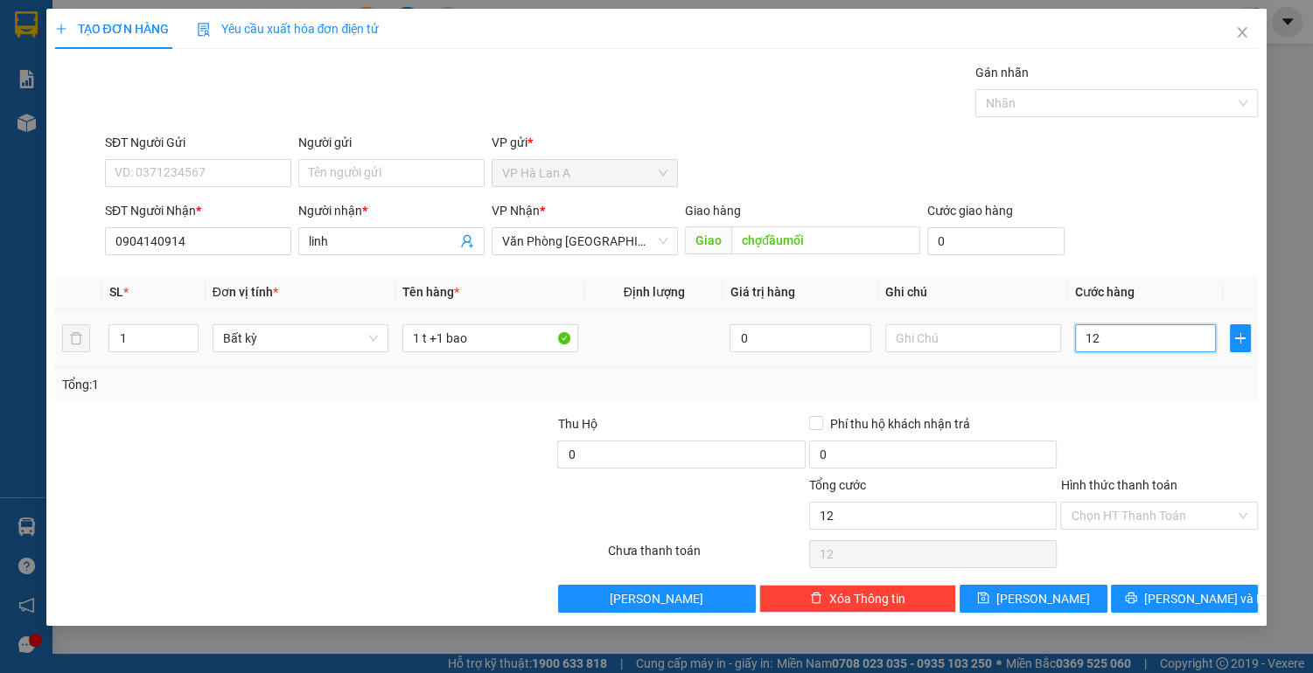
type input "120"
type input "120.000"
click at [1162, 511] on input "Hình thức thanh toán" at bounding box center [1153, 516] width 164 height 26
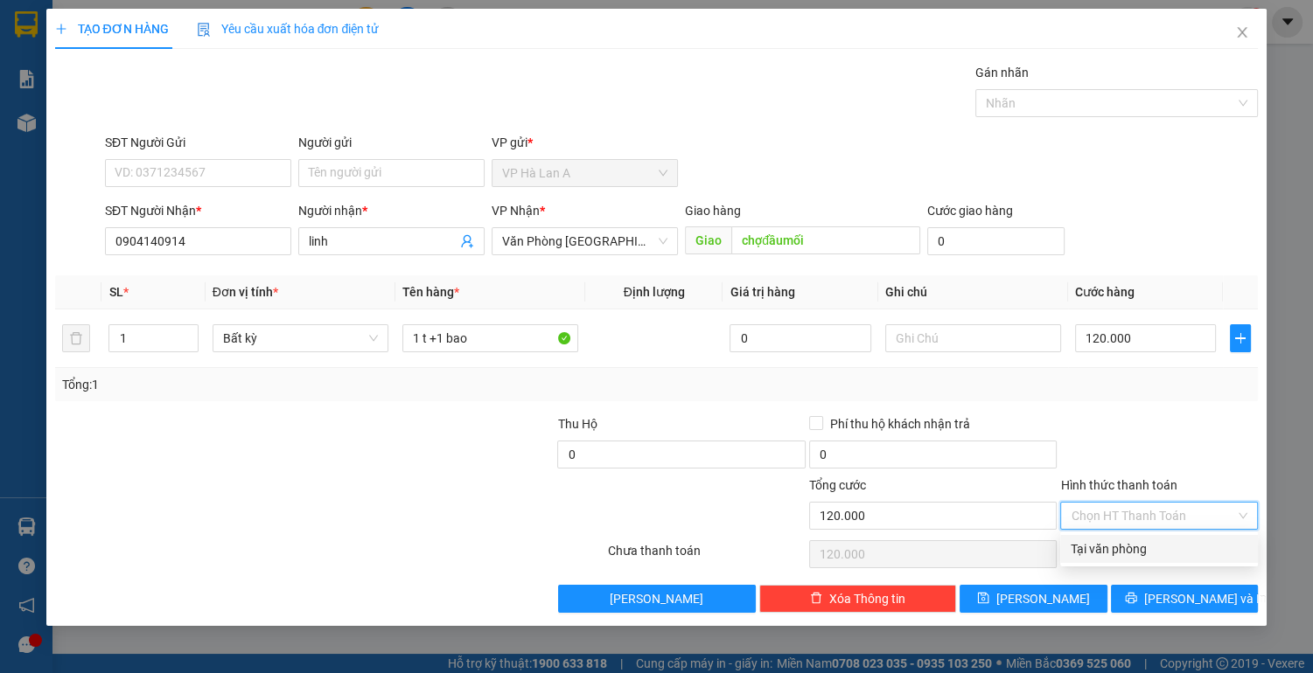
click at [1105, 544] on div "Tại văn phòng" at bounding box center [1159, 549] width 177 height 19
type input "0"
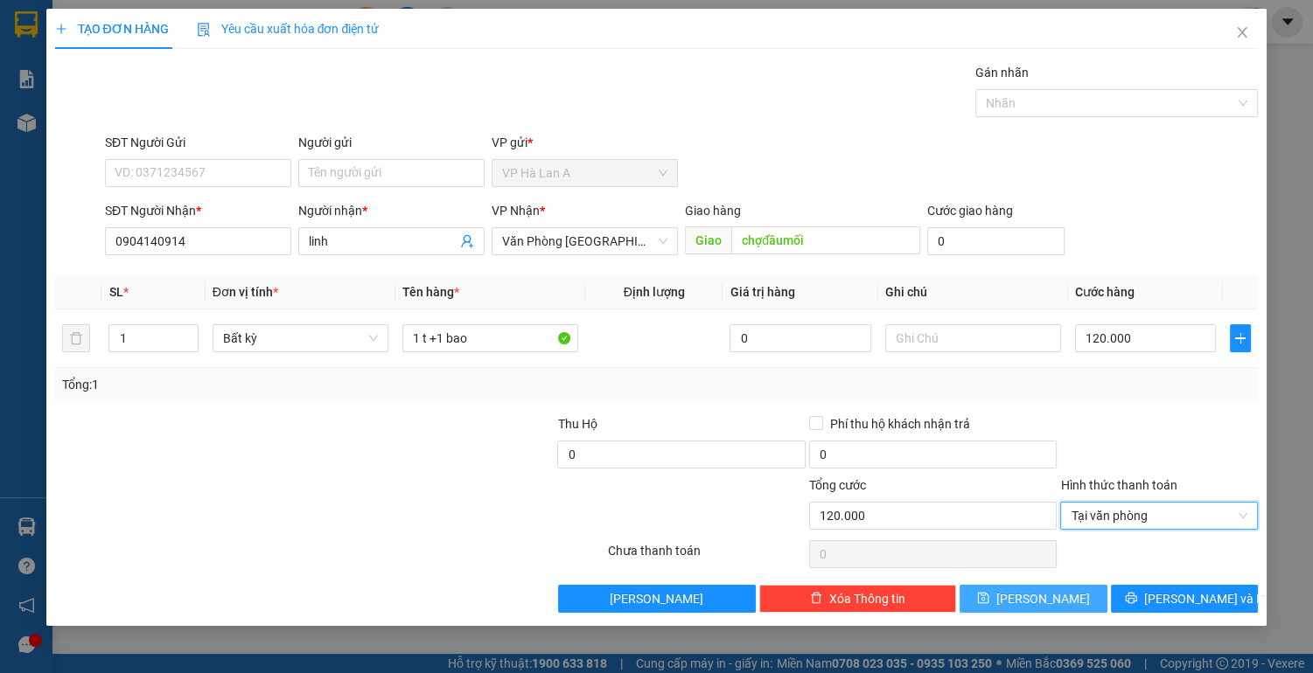
drag, startPoint x: 1043, startPoint y: 594, endPoint x: 857, endPoint y: 541, distance: 193.5
click at [1042, 596] on span "[PERSON_NAME]" at bounding box center [1043, 598] width 94 height 19
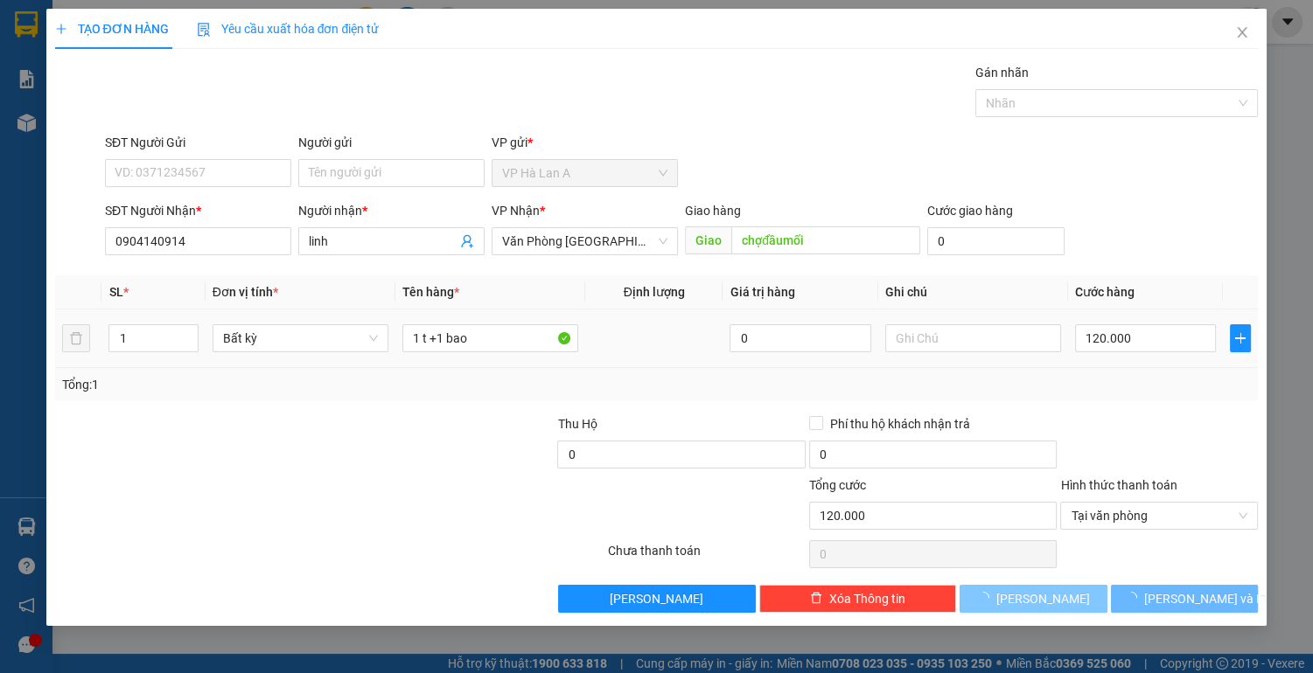
type input "0"
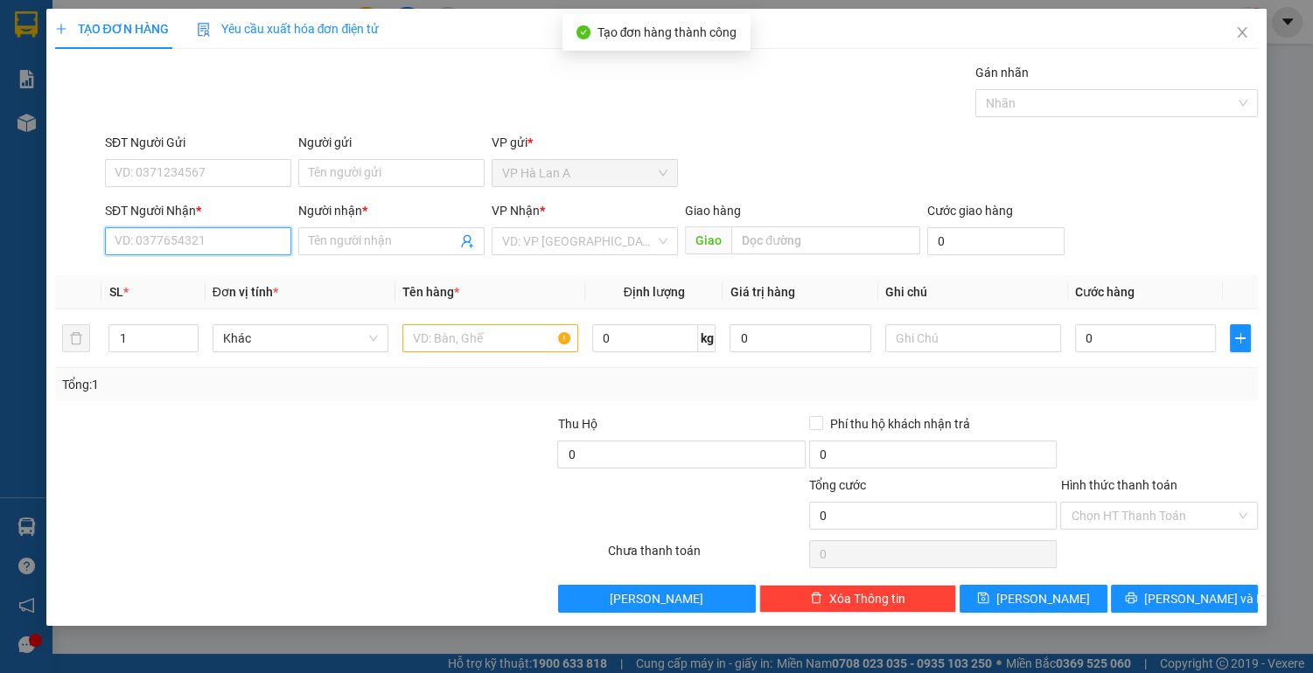
click at [213, 252] on input "SĐT Người Nhận *" at bounding box center [198, 241] width 186 height 28
type input "0335317726"
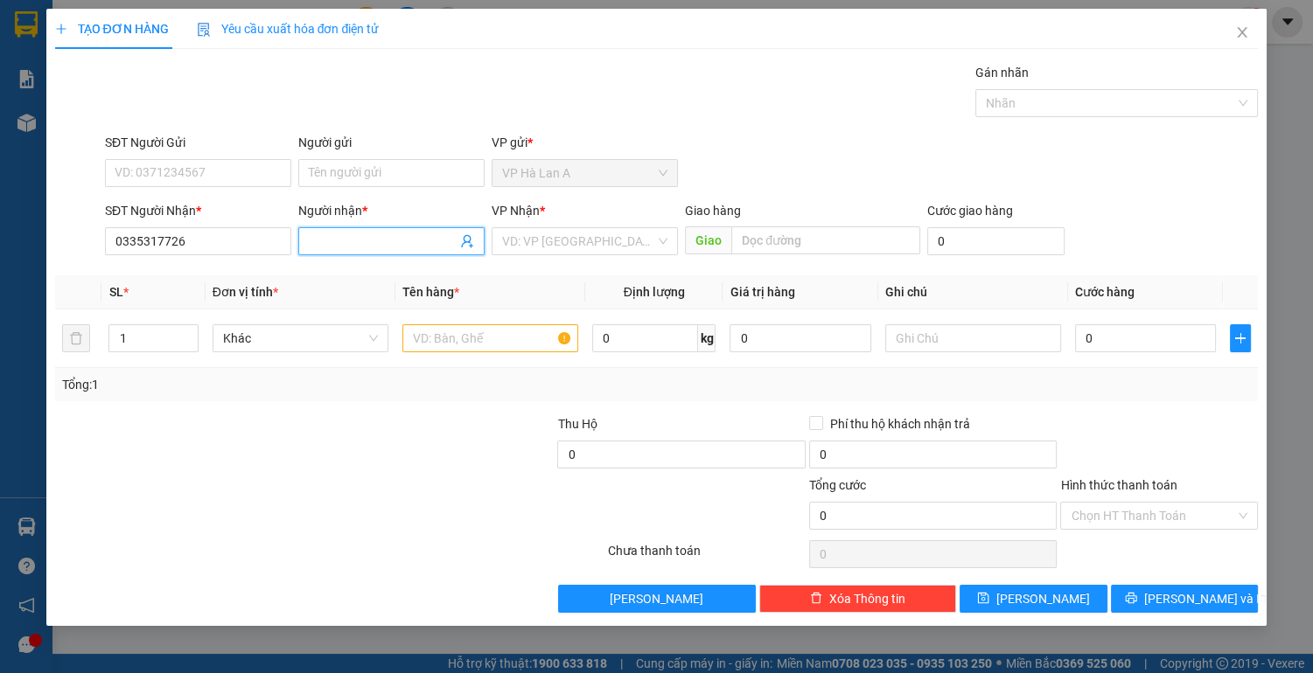
click at [346, 245] on input "Người nhận *" at bounding box center [383, 241] width 148 height 19
click at [622, 260] on div "VP Nhận * VD: VP [GEOGRAPHIC_DATA]" at bounding box center [585, 231] width 186 height 61
click at [605, 248] on input "search" at bounding box center [578, 241] width 153 height 26
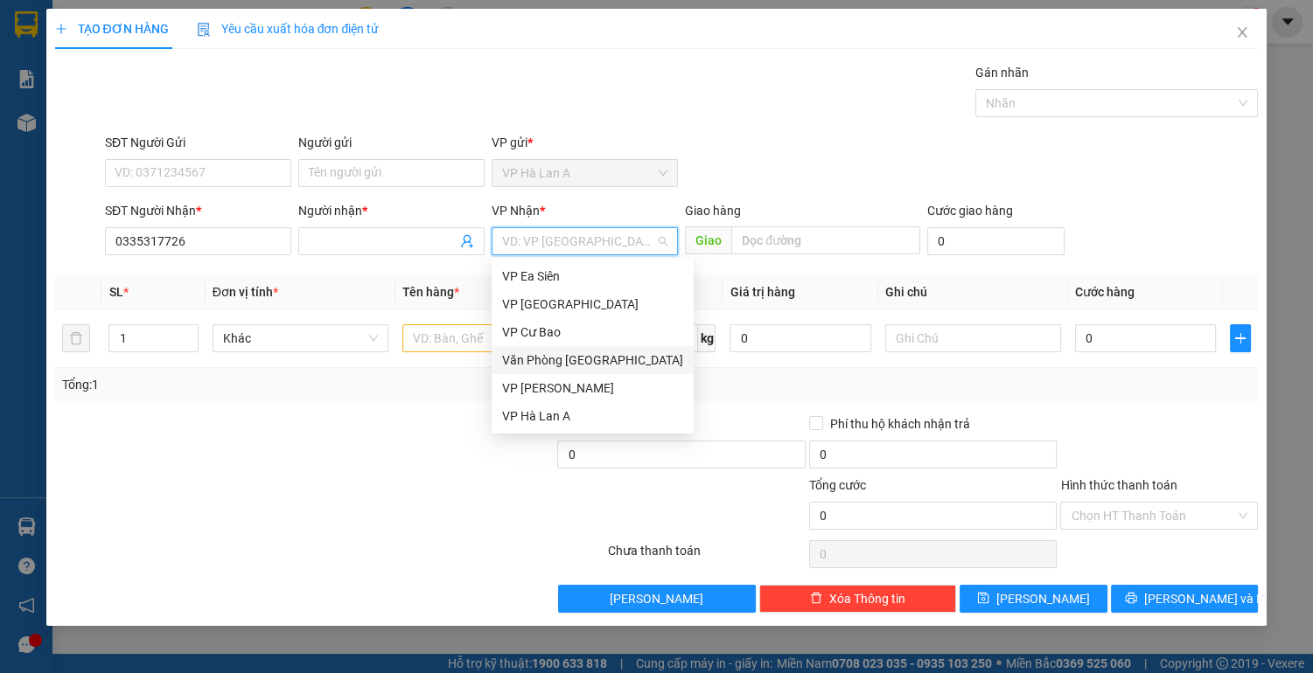
click at [576, 357] on div "Văn Phòng [GEOGRAPHIC_DATA]" at bounding box center [592, 360] width 181 height 19
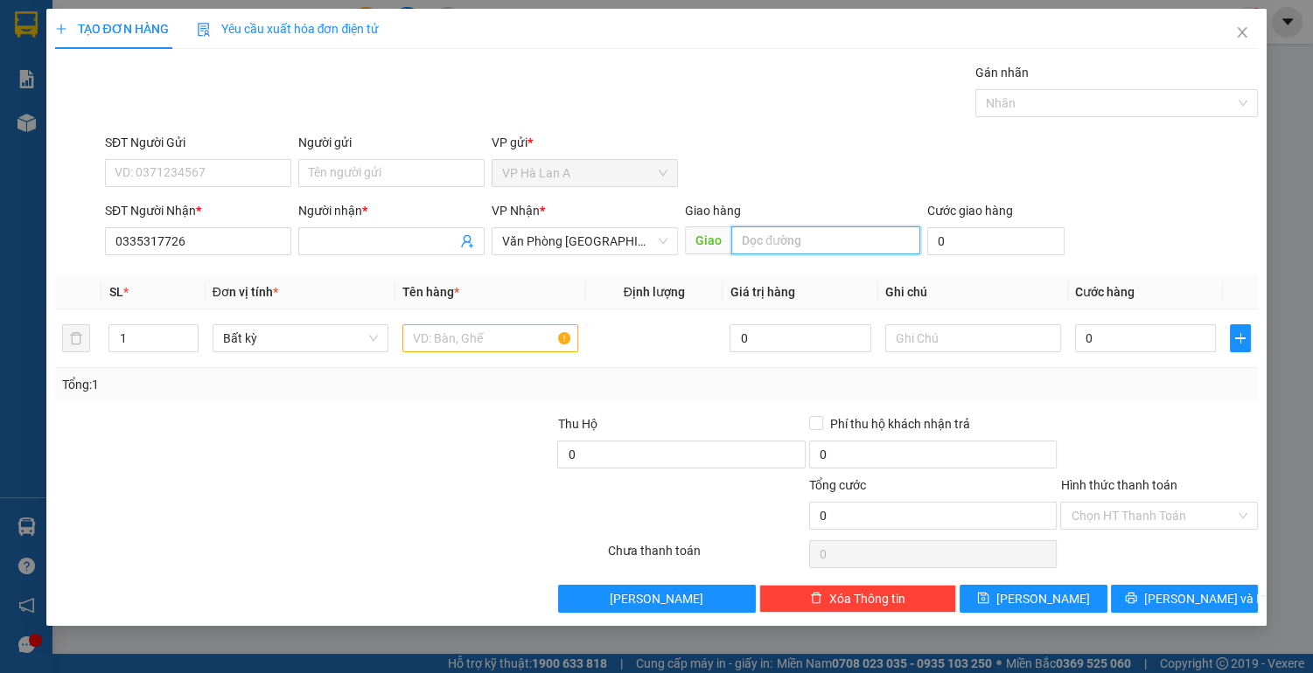
click at [795, 248] on input "text" at bounding box center [825, 241] width 188 height 28
type input "cổng xanh"
click at [448, 346] on input "text" at bounding box center [490, 338] width 176 height 28
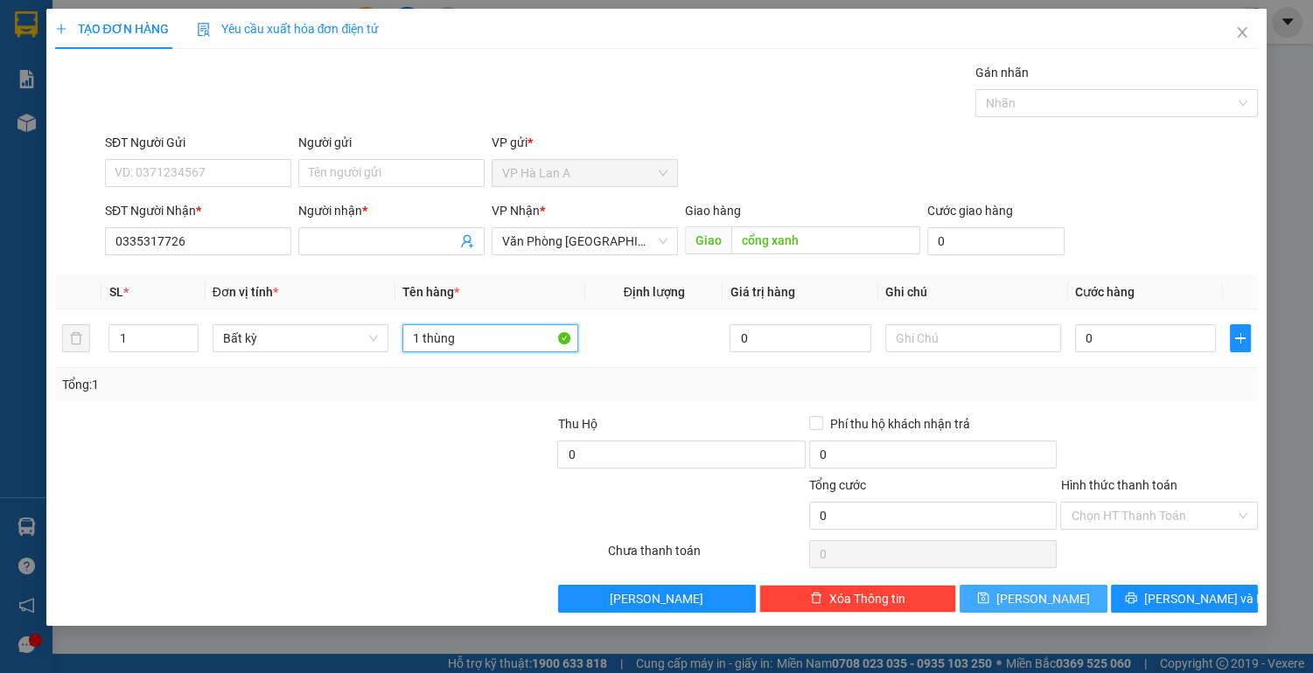
type input "1 thùng"
click at [1043, 605] on span "[PERSON_NAME]" at bounding box center [1043, 598] width 94 height 19
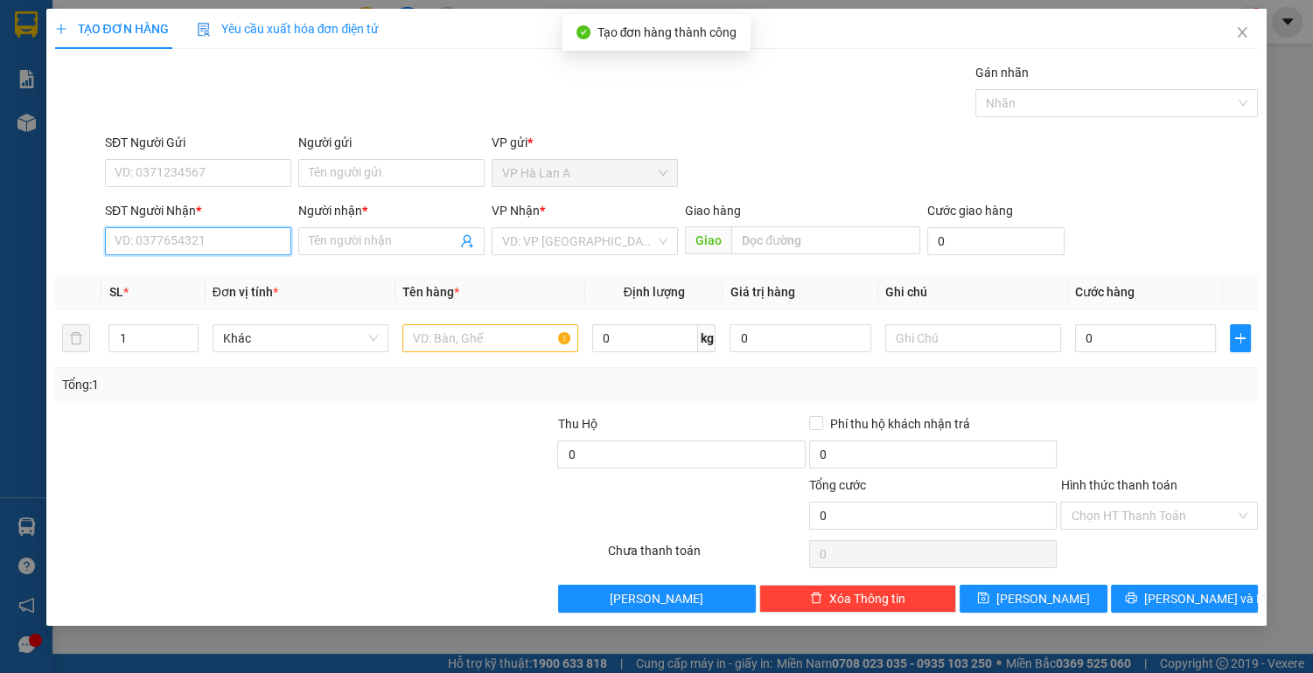
click at [176, 244] on input "SĐT Người Nhận *" at bounding box center [198, 241] width 186 height 28
click at [227, 282] on div "0398688711 - thao" at bounding box center [197, 275] width 165 height 19
type input "0398688711"
type input "thao"
type input "0398688711"
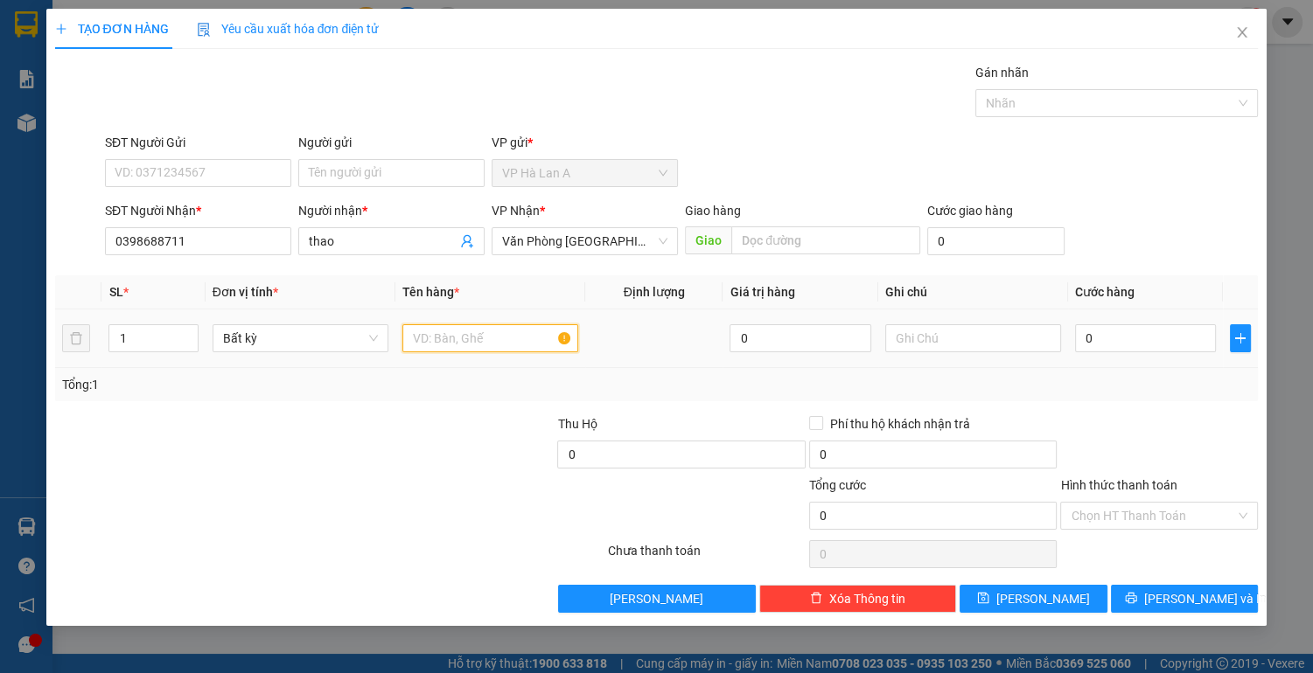
click at [442, 331] on input "text" at bounding box center [490, 338] width 176 height 28
click at [436, 346] on input "text" at bounding box center [490, 338] width 176 height 28
type input "1 thùng"
click at [954, 343] on input "text" at bounding box center [973, 338] width 176 height 28
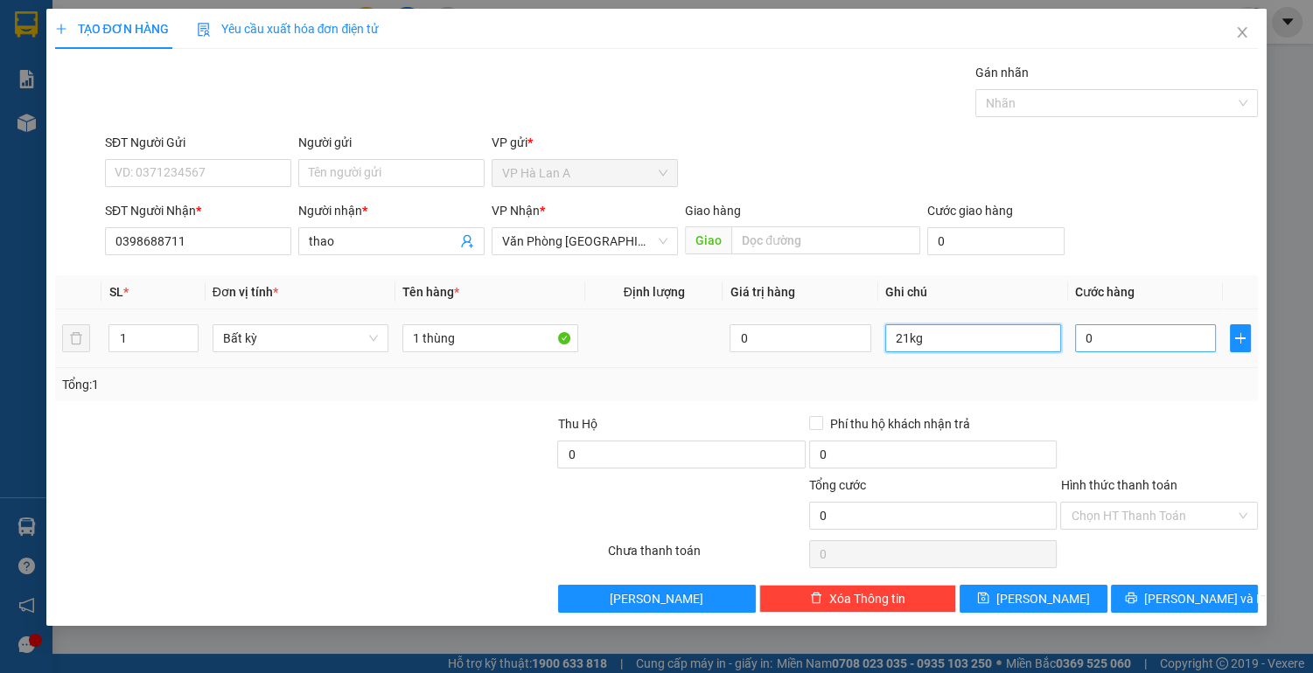
type input "21kg"
click at [1148, 350] on input "0" at bounding box center [1146, 338] width 142 height 28
type input "6"
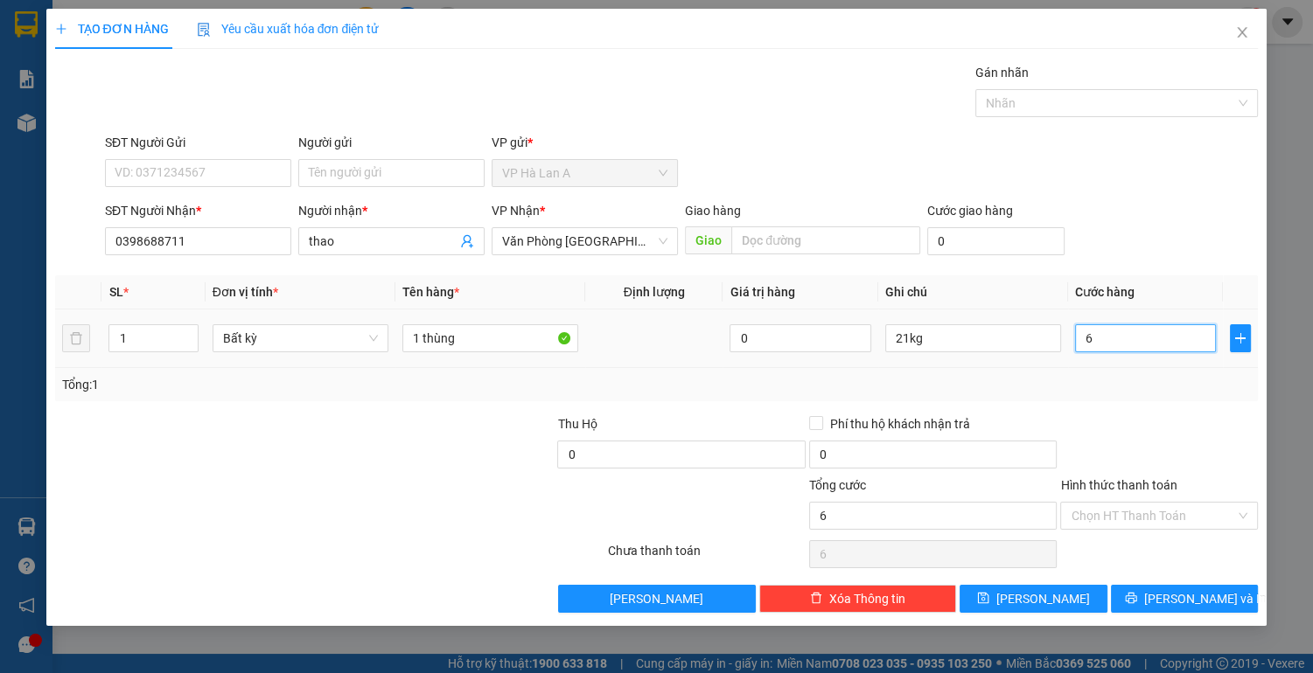
type input "60"
type input "60.000"
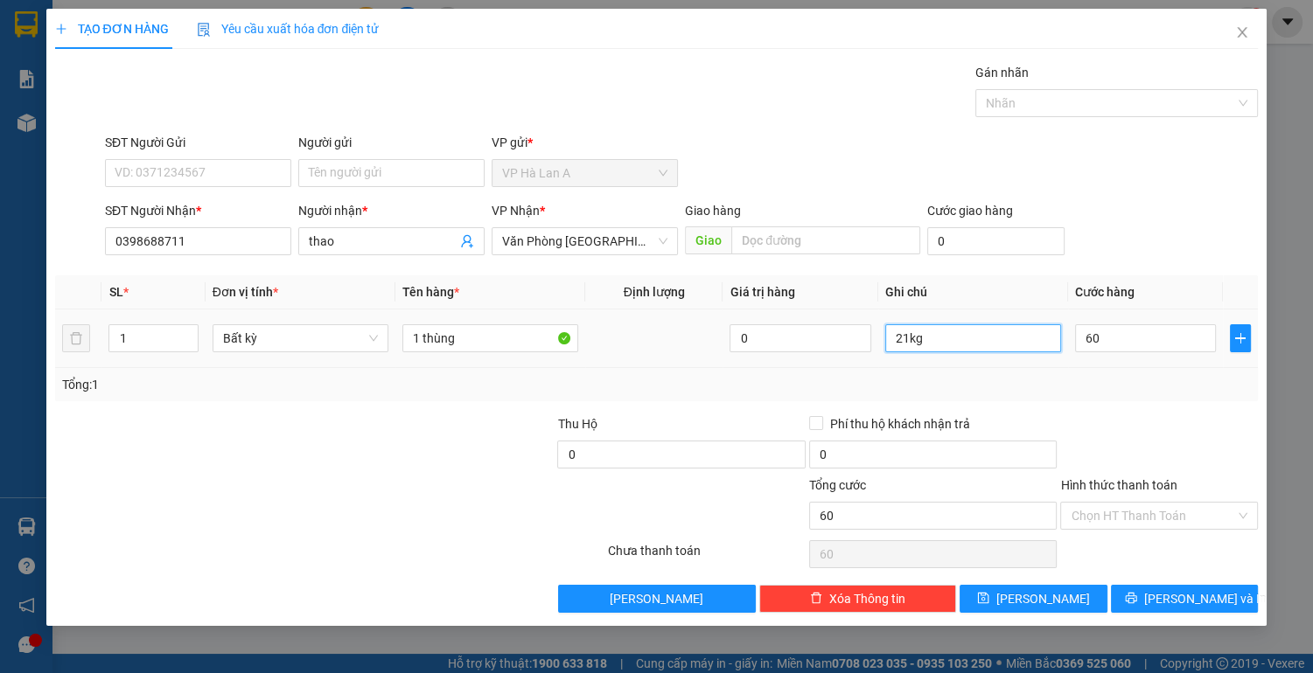
type input "60.000"
click at [973, 332] on input "21kg" at bounding box center [973, 338] width 176 height 28
type input "21kg sr"
click at [1087, 520] on input "Hình thức thanh toán" at bounding box center [1153, 516] width 164 height 26
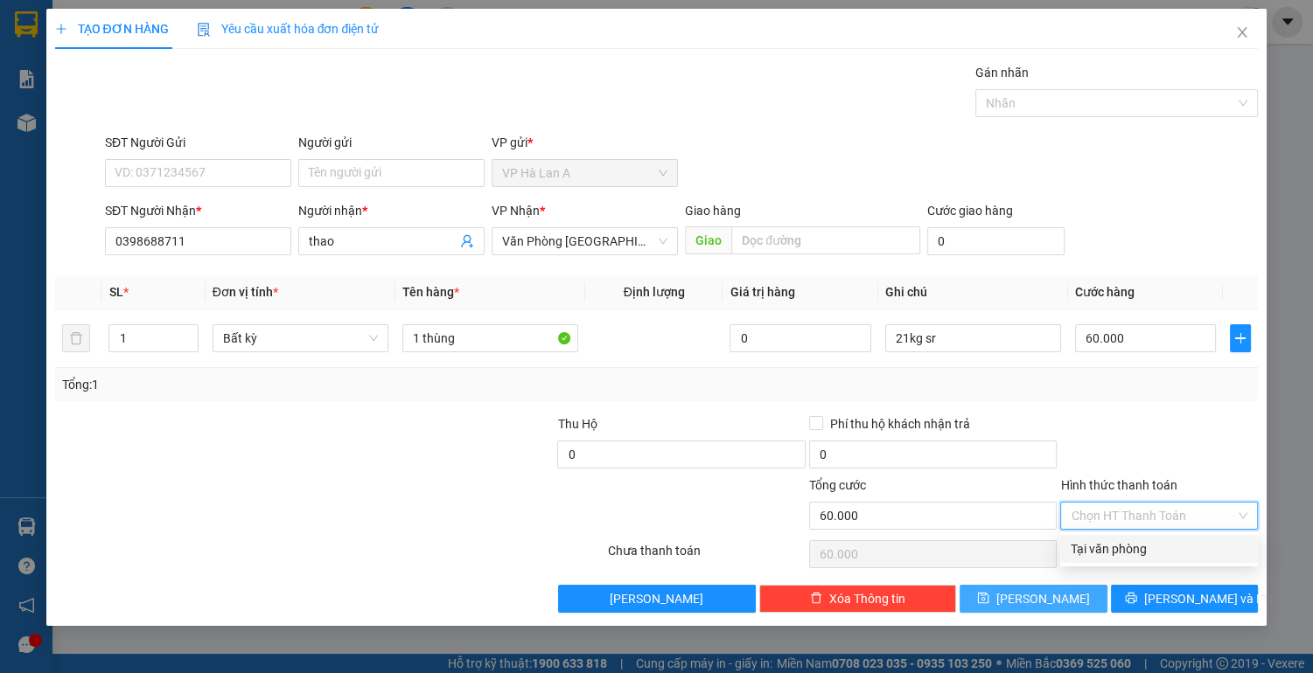
drag, startPoint x: 1099, startPoint y: 553, endPoint x: 1046, endPoint y: 584, distance: 61.2
click at [1099, 555] on div "Tại văn phòng" at bounding box center [1159, 549] width 177 height 19
type input "0"
click at [1034, 598] on span "[PERSON_NAME]" at bounding box center [1043, 598] width 94 height 19
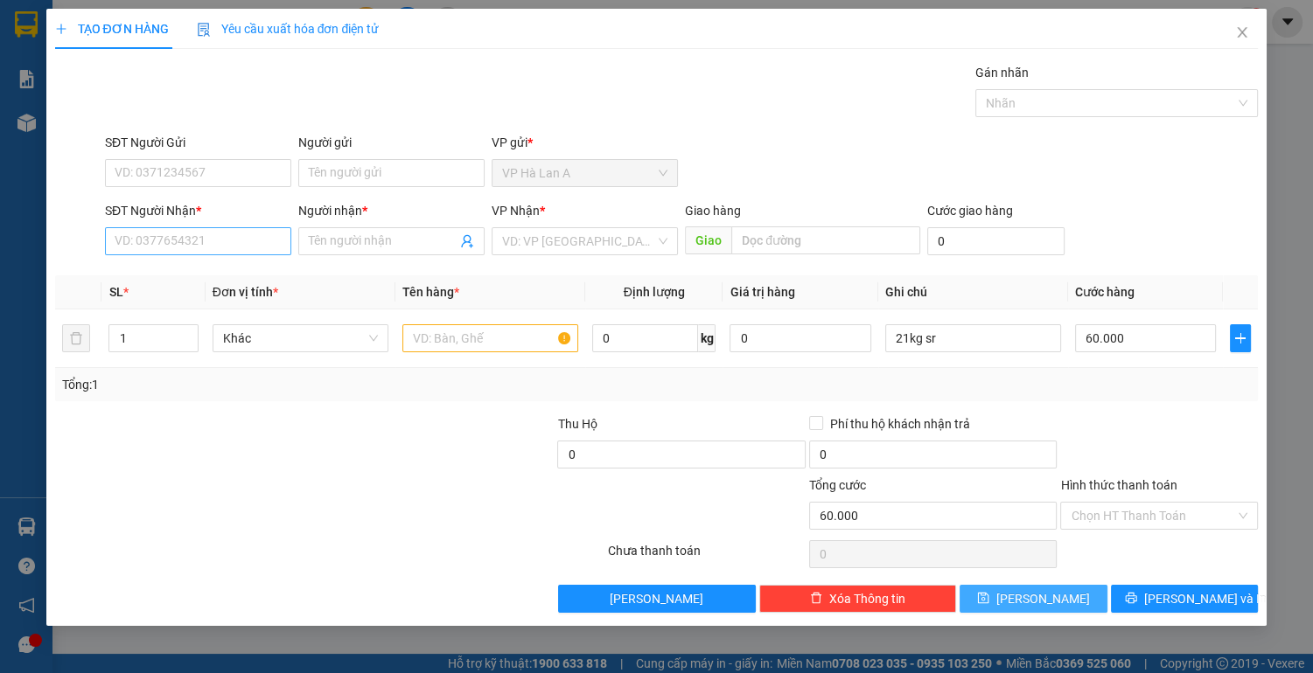
type input "0"
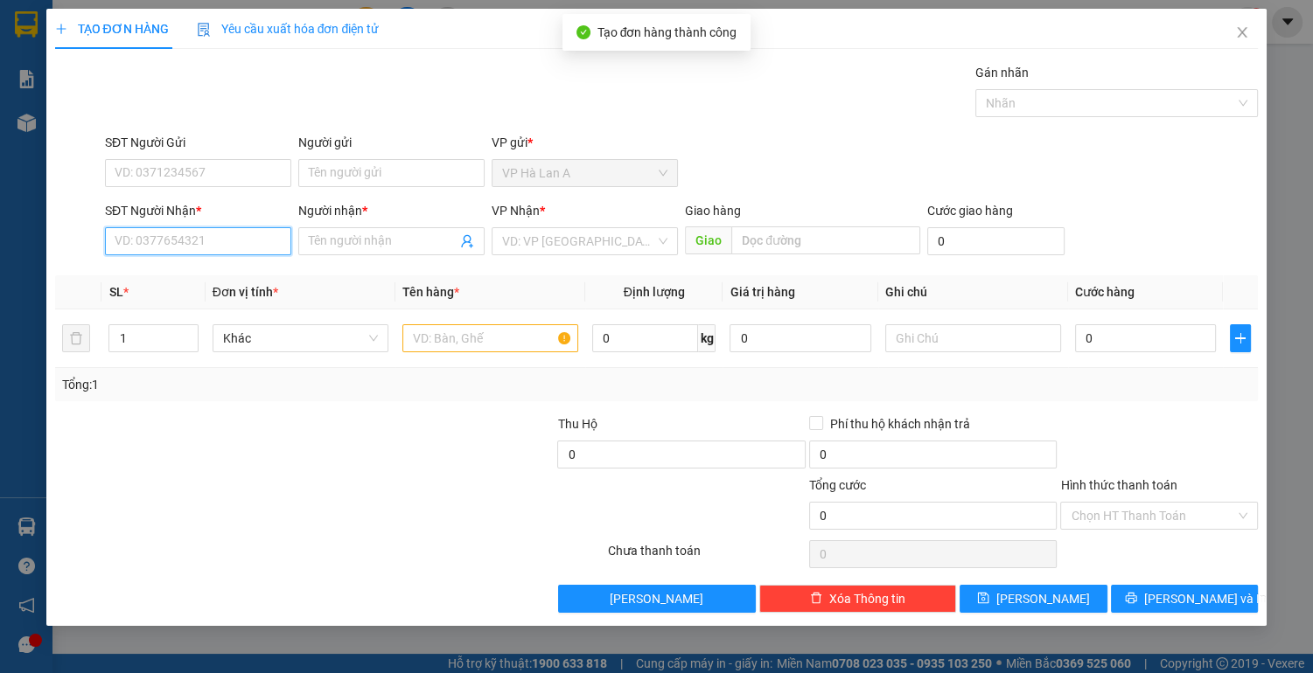
click at [182, 245] on input "SĐT Người Nhận *" at bounding box center [198, 241] width 186 height 28
type input "0367380037"
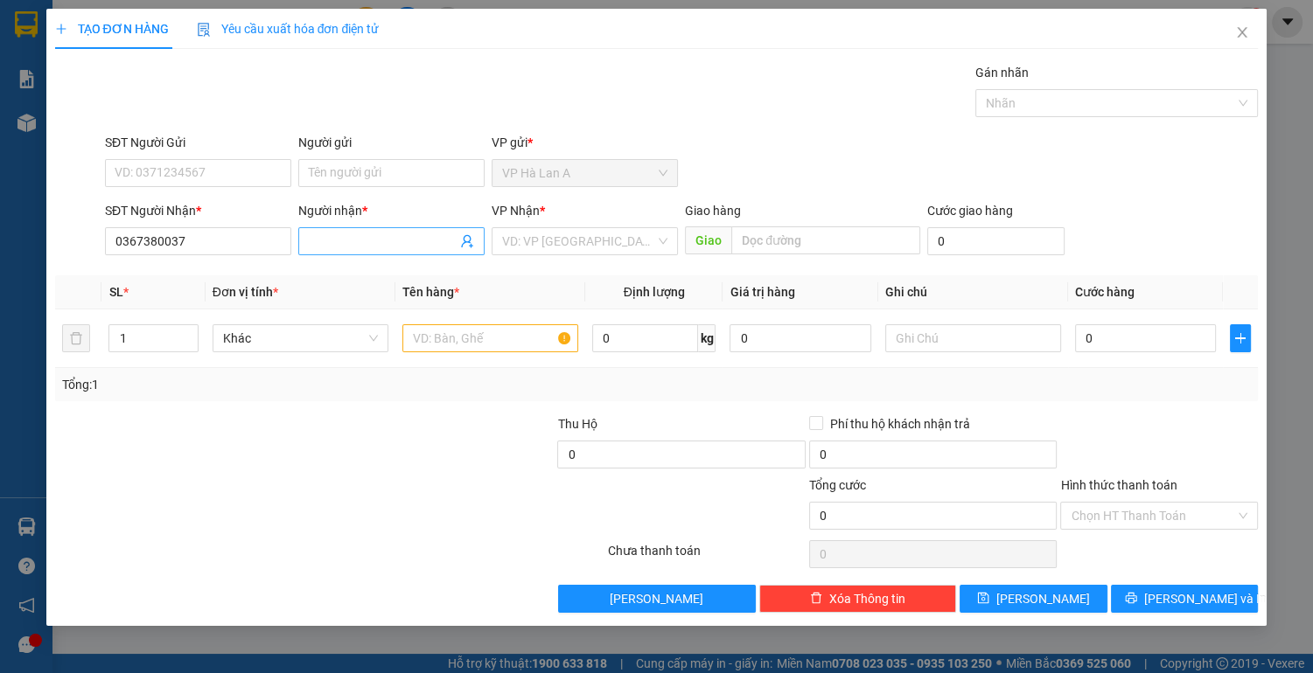
click at [366, 241] on input "Người nhận *" at bounding box center [383, 241] width 148 height 19
click at [564, 233] on input "search" at bounding box center [578, 241] width 153 height 26
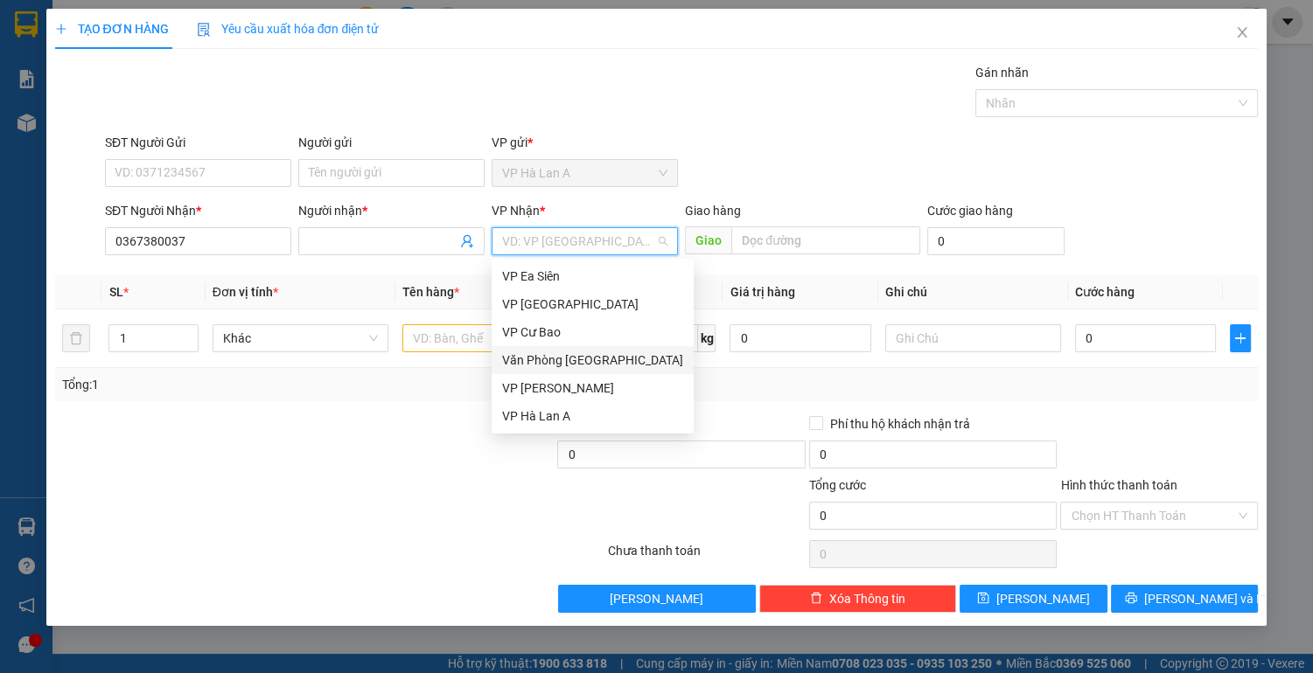
click at [591, 350] on div "Văn Phòng [GEOGRAPHIC_DATA]" at bounding box center [593, 360] width 202 height 28
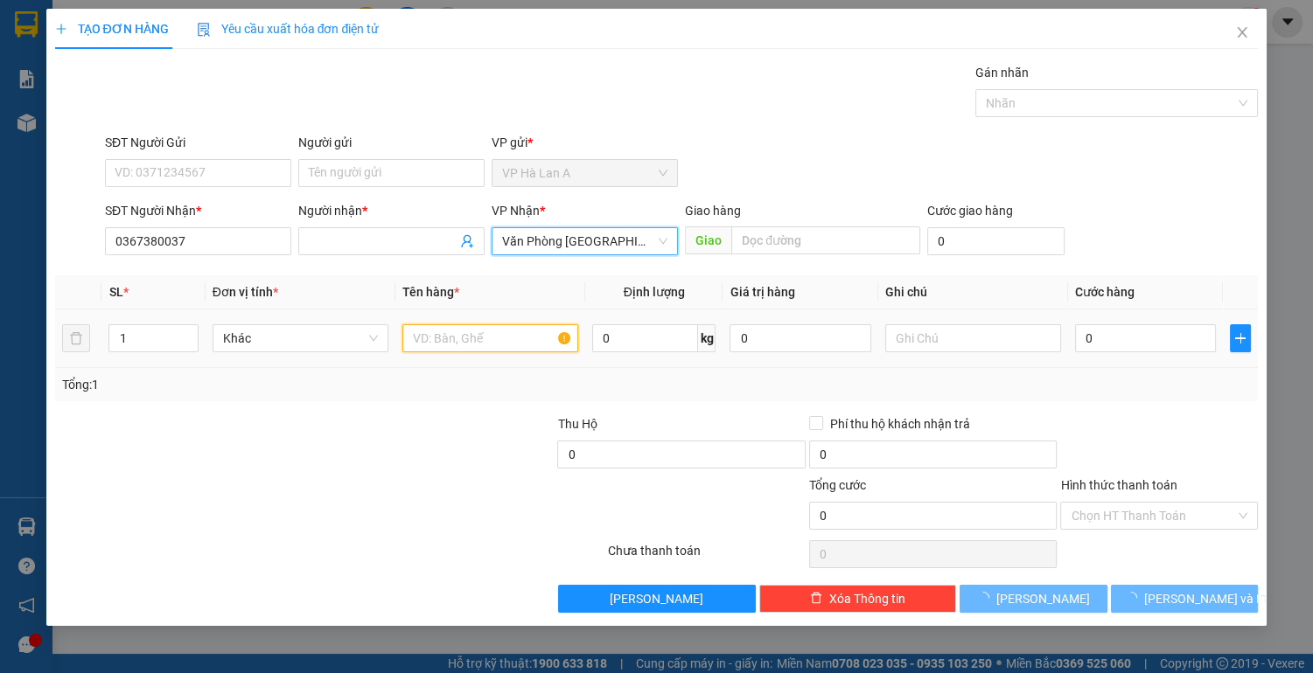
click at [455, 326] on input "text" at bounding box center [490, 338] width 176 height 28
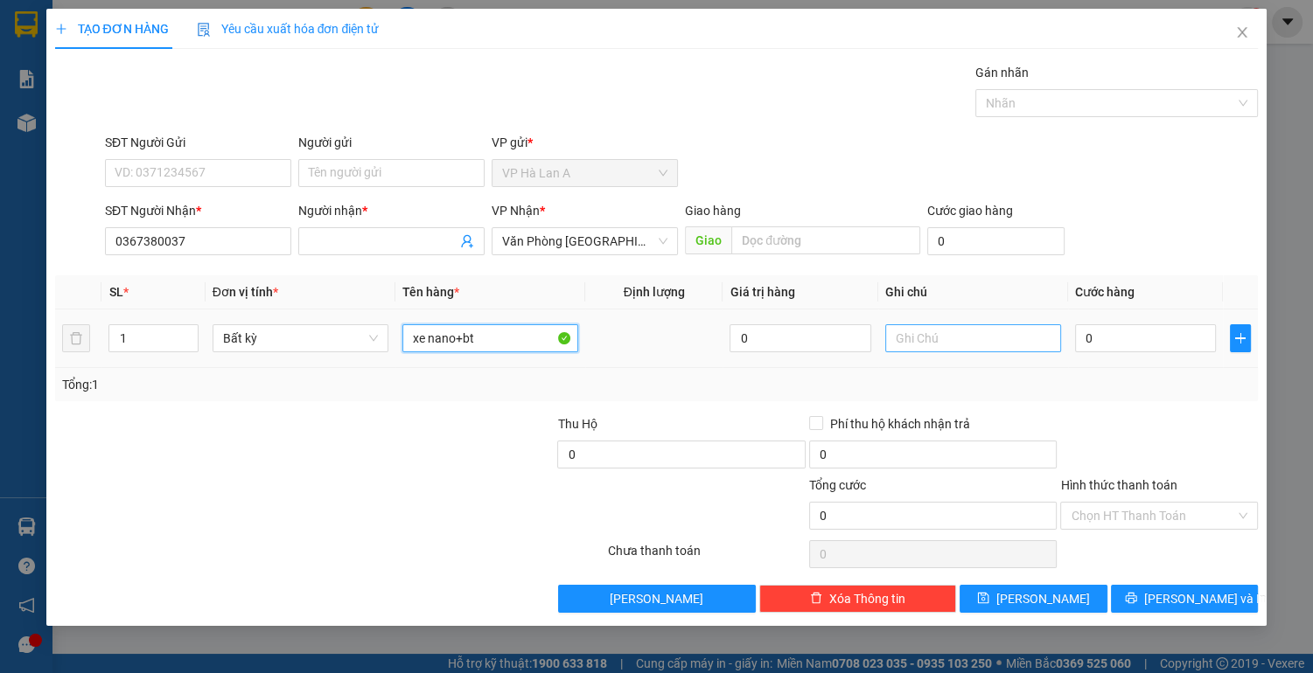
type input "xe nano+bt"
click at [936, 338] on input "text" at bounding box center [973, 338] width 176 height 28
type input "39872"
click at [1129, 340] on input "0" at bounding box center [1146, 338] width 142 height 28
type input "3"
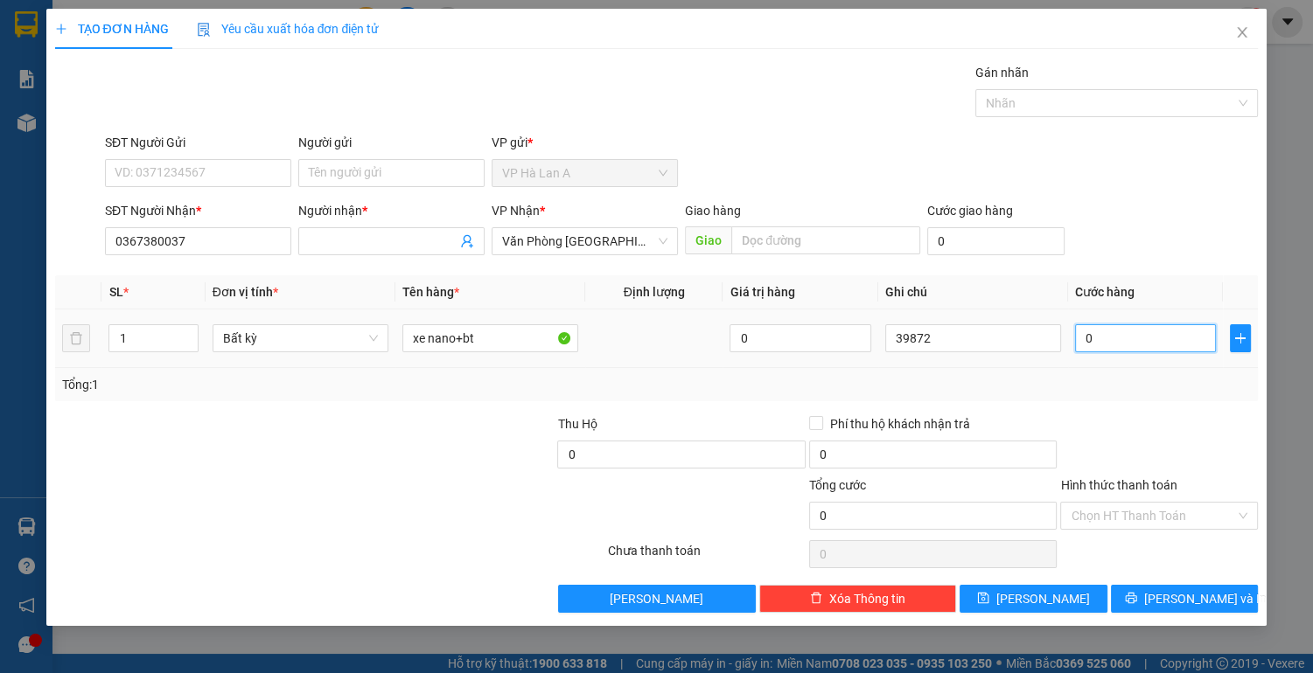
type input "3"
type input "35"
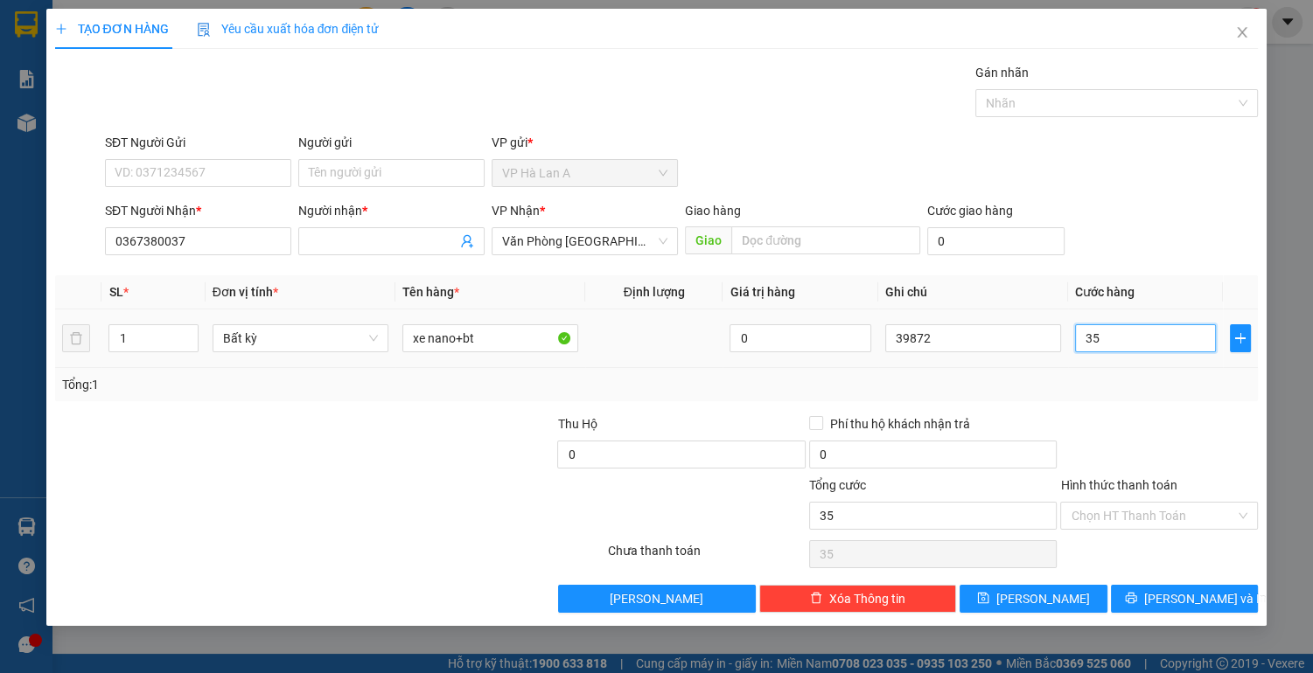
type input "350"
type input "350.000"
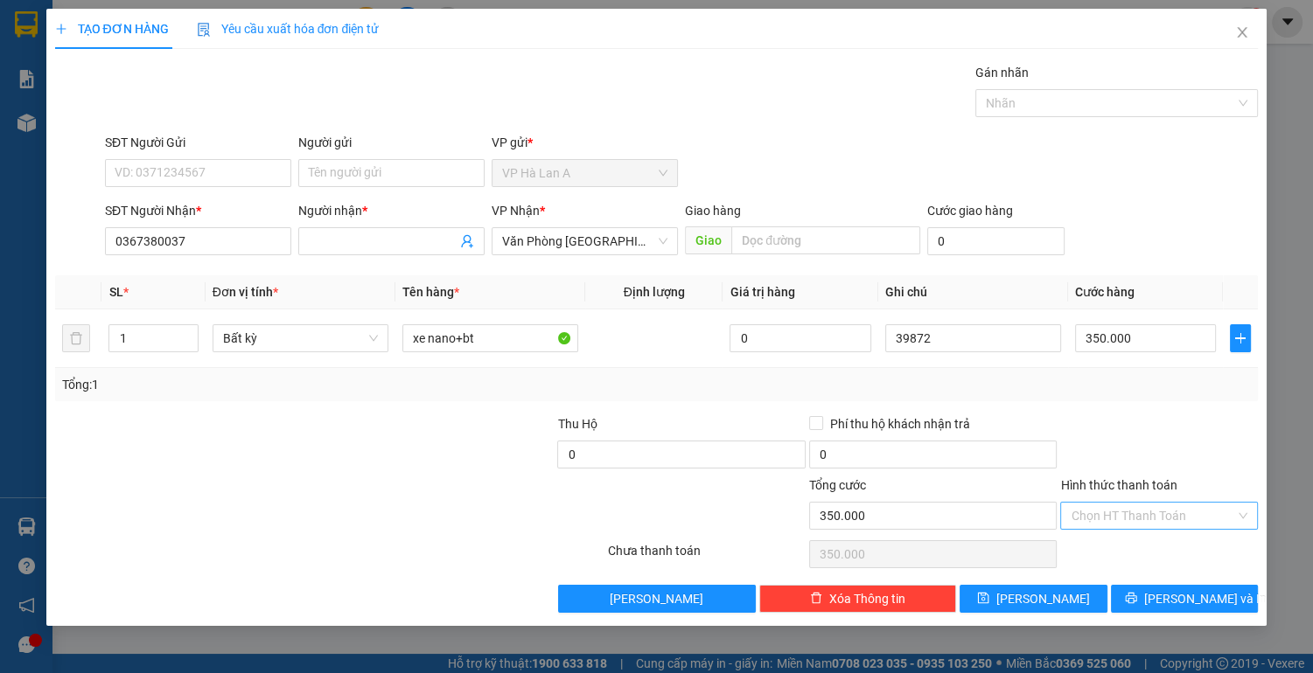
click at [1107, 517] on input "Hình thức thanh toán" at bounding box center [1153, 516] width 164 height 26
click at [1123, 554] on div "Tại văn phòng" at bounding box center [1159, 549] width 177 height 19
type input "0"
click at [1058, 594] on button "[PERSON_NAME]" at bounding box center [1032, 599] width 147 height 28
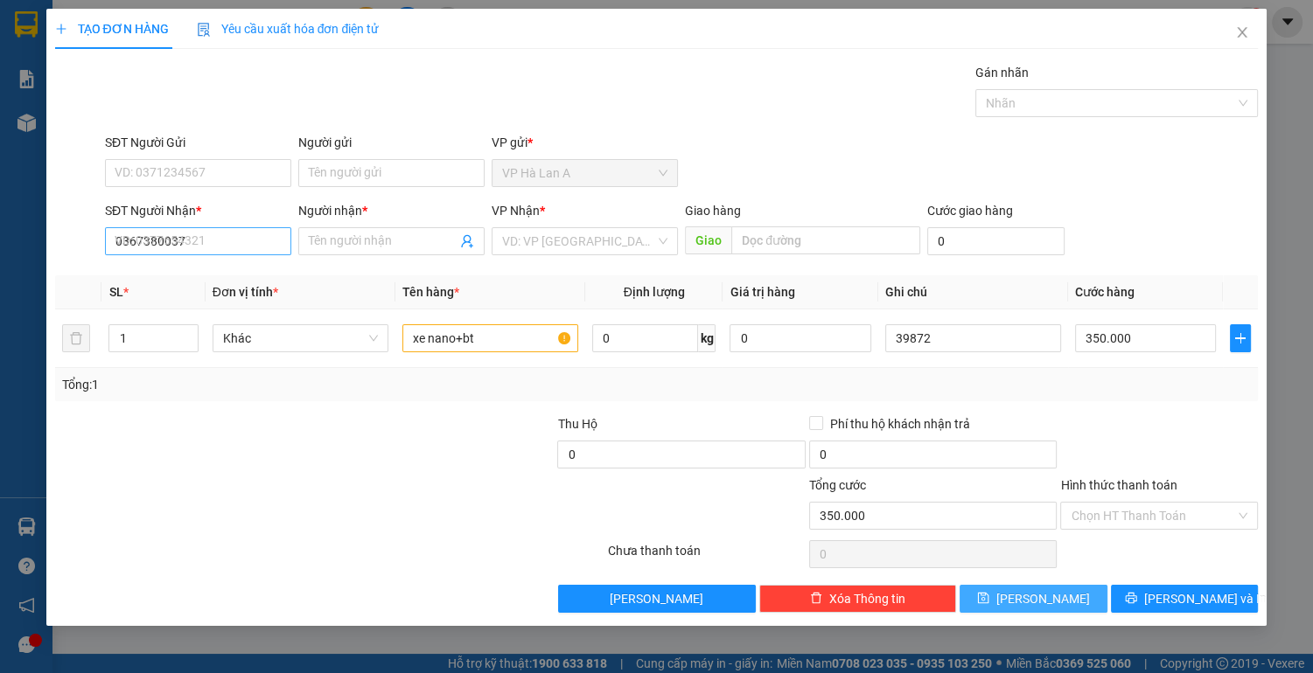
type input "0"
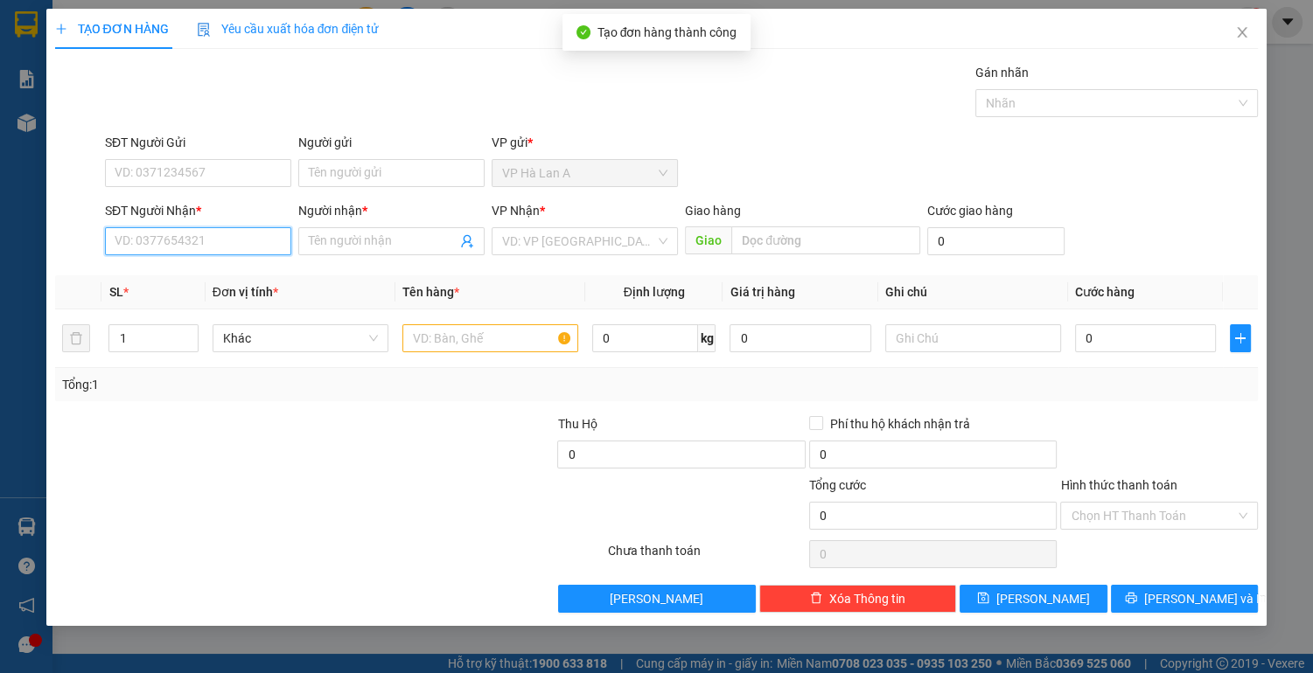
click at [203, 242] on input "SĐT Người Nhận *" at bounding box center [198, 241] width 186 height 28
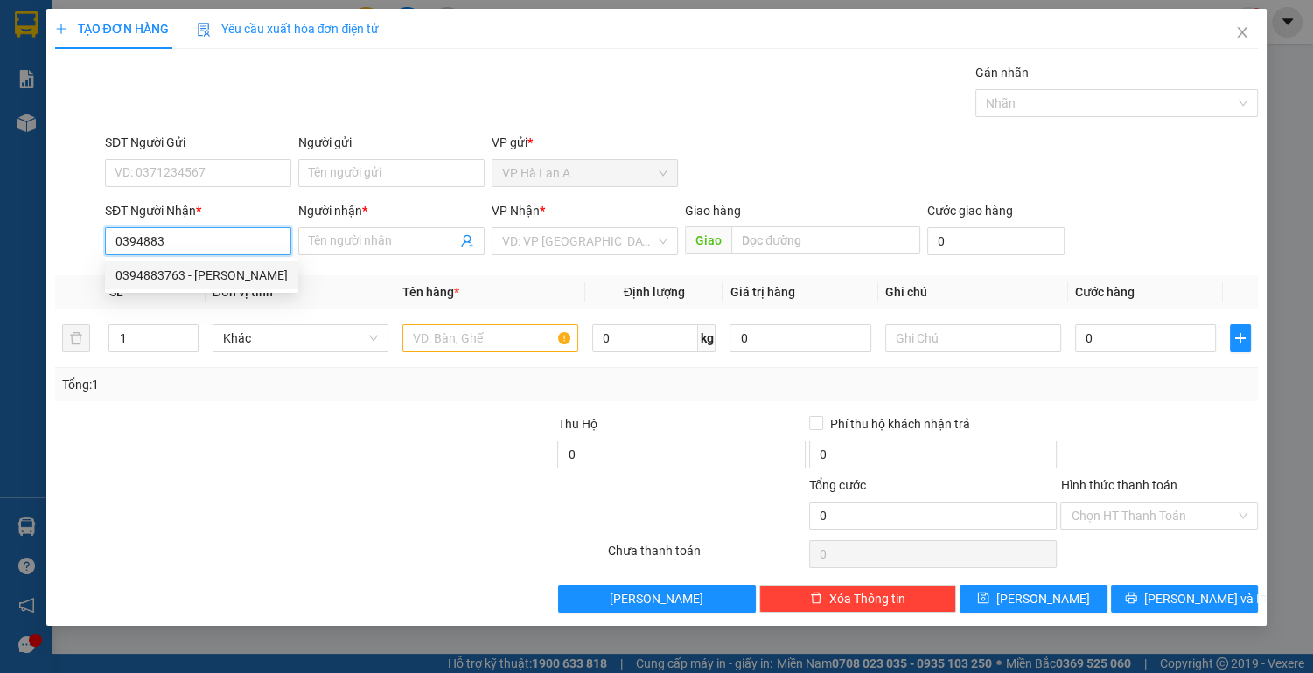
click at [227, 275] on div "0394883763 - [PERSON_NAME]" at bounding box center [201, 275] width 172 height 19
type input "0394883763"
type input "khánh"
type input "0394883763"
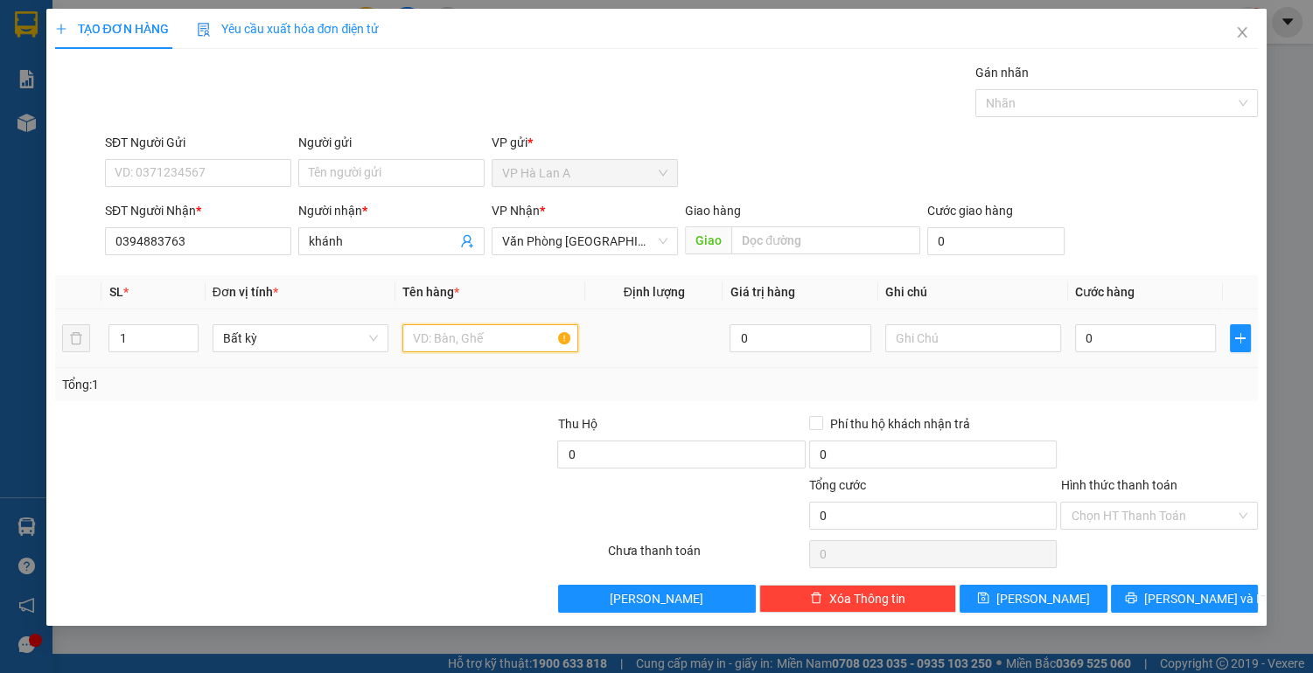
click at [433, 329] on input "text" at bounding box center [490, 338] width 176 height 28
type input "jupiter+bt"
click at [958, 336] on input "text" at bounding box center [973, 338] width 176 height 28
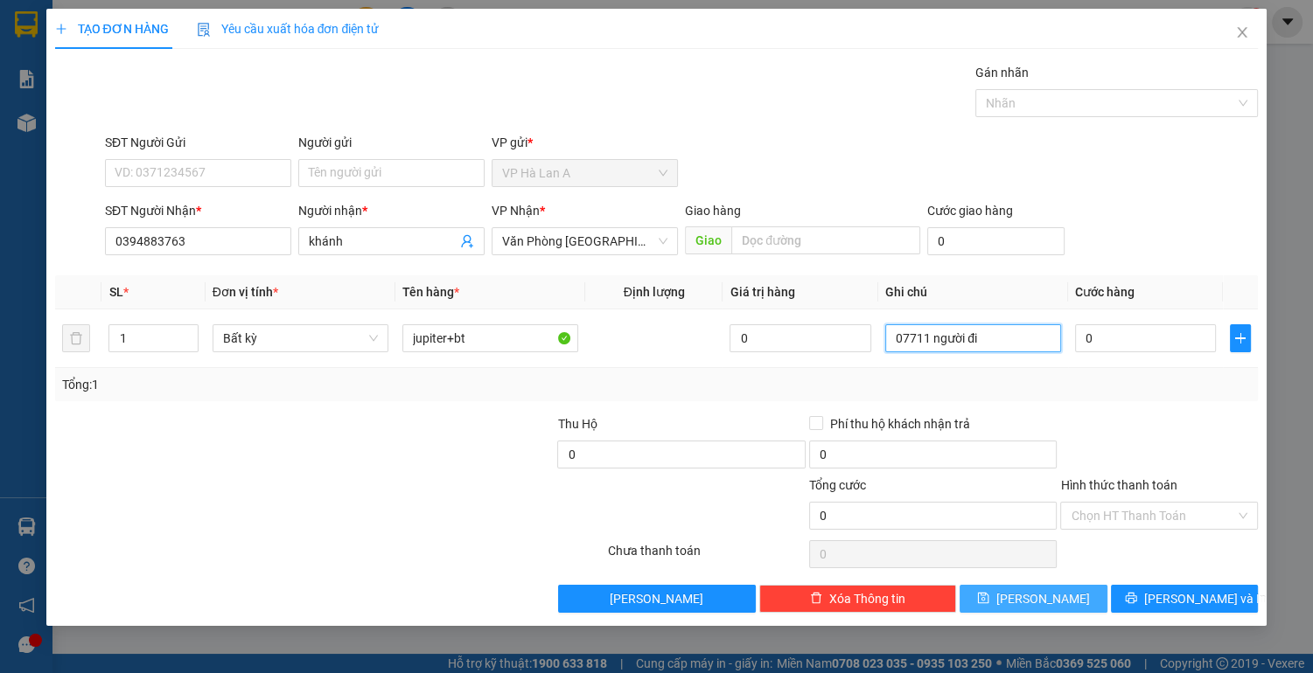
type input "07711 người đi"
click at [1026, 591] on button "[PERSON_NAME]" at bounding box center [1032, 599] width 147 height 28
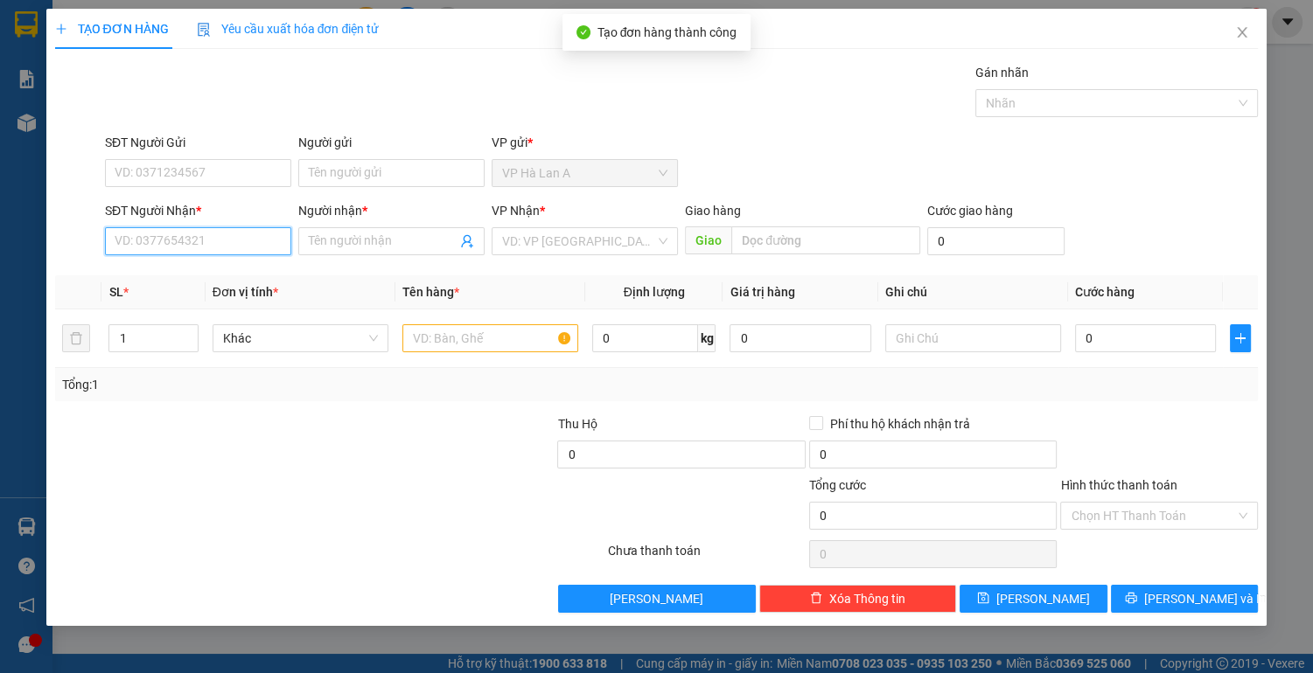
click at [212, 248] on input "SĐT Người Nhận *" at bounding box center [198, 241] width 186 height 28
type input "0354671734"
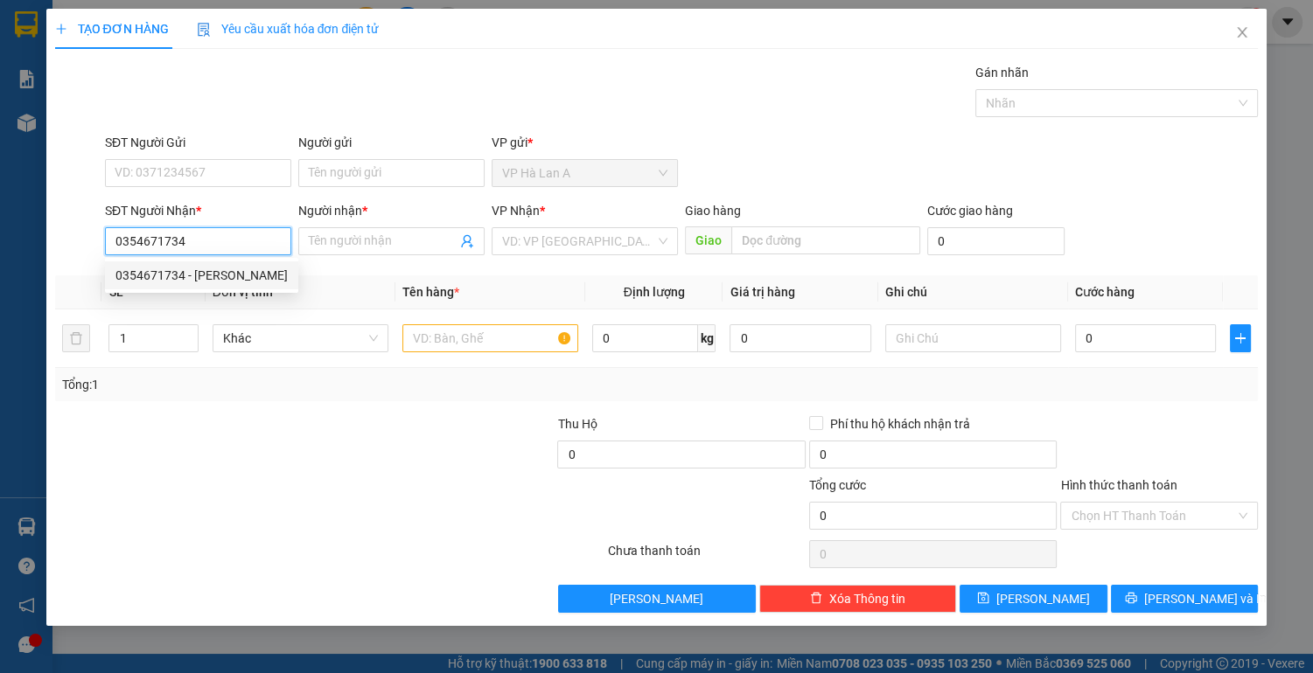
click at [233, 283] on div "0354671734 - [PERSON_NAME]" at bounding box center [201, 275] width 172 height 19
type input "thảo nhi"
type input "0354671734"
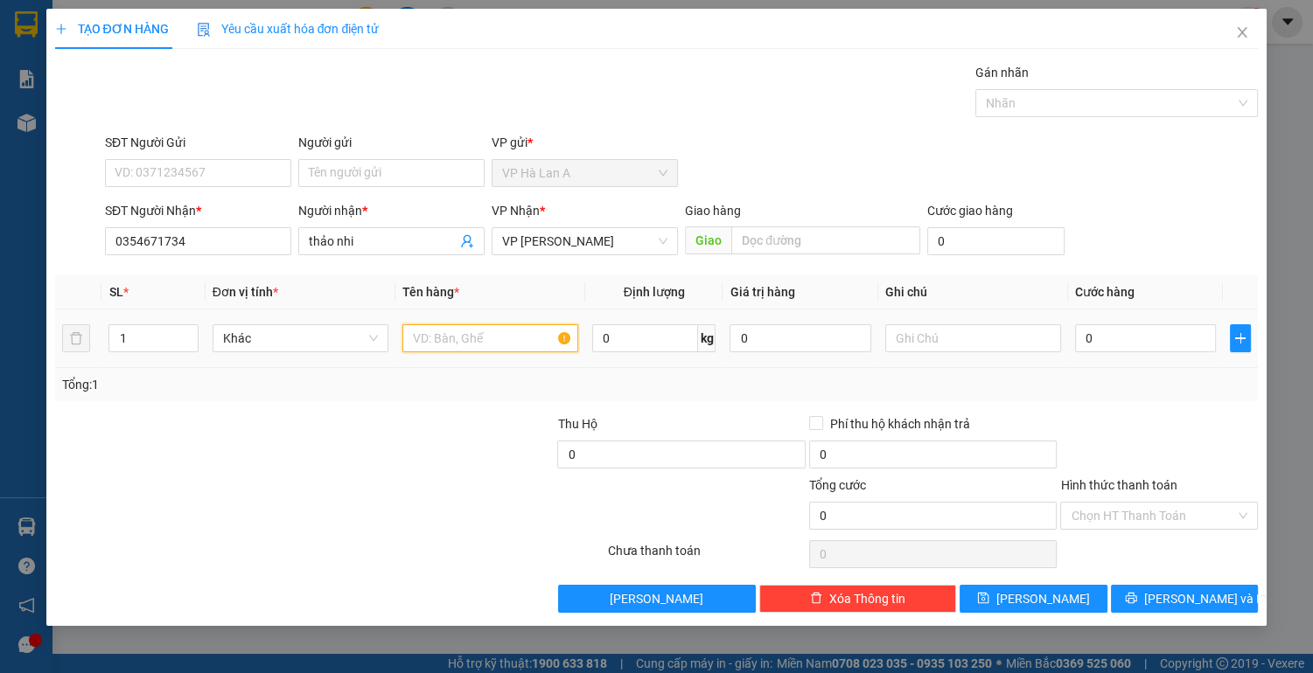
click at [449, 343] on input "text" at bounding box center [490, 338] width 176 height 28
click at [595, 241] on span "VP [PERSON_NAME]" at bounding box center [584, 241] width 165 height 26
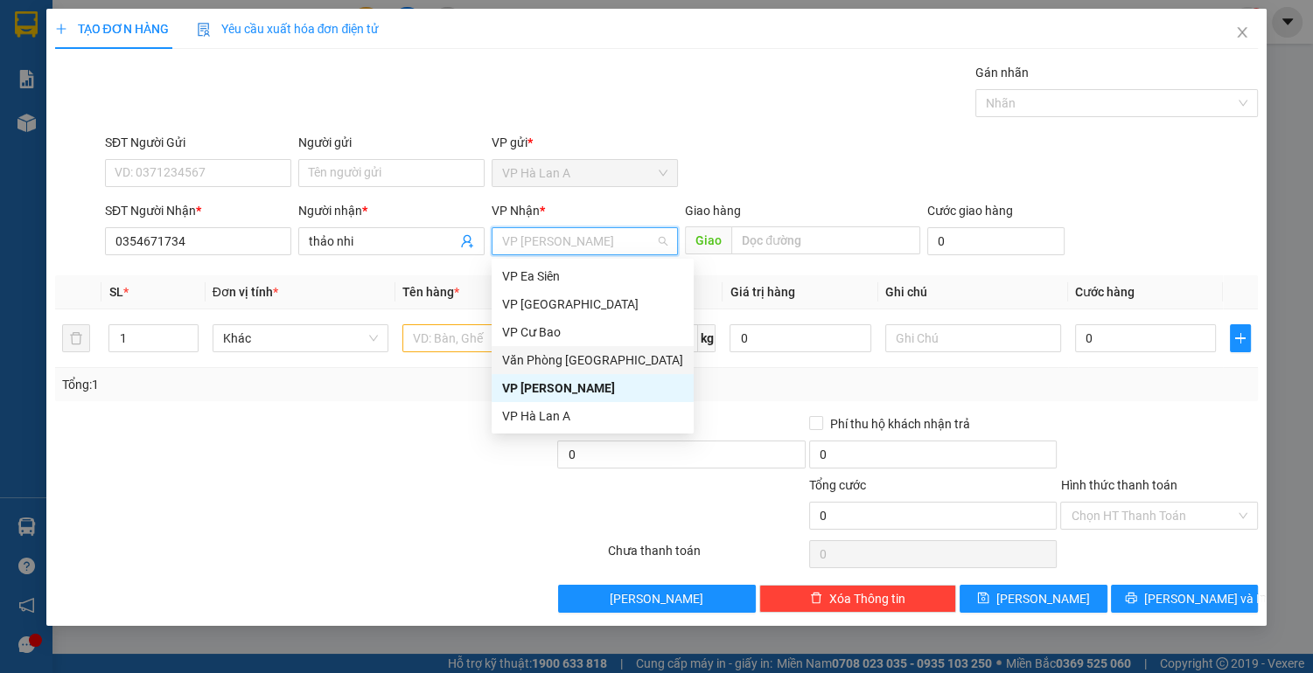
click at [576, 355] on div "Văn Phòng [GEOGRAPHIC_DATA]" at bounding box center [592, 360] width 181 height 19
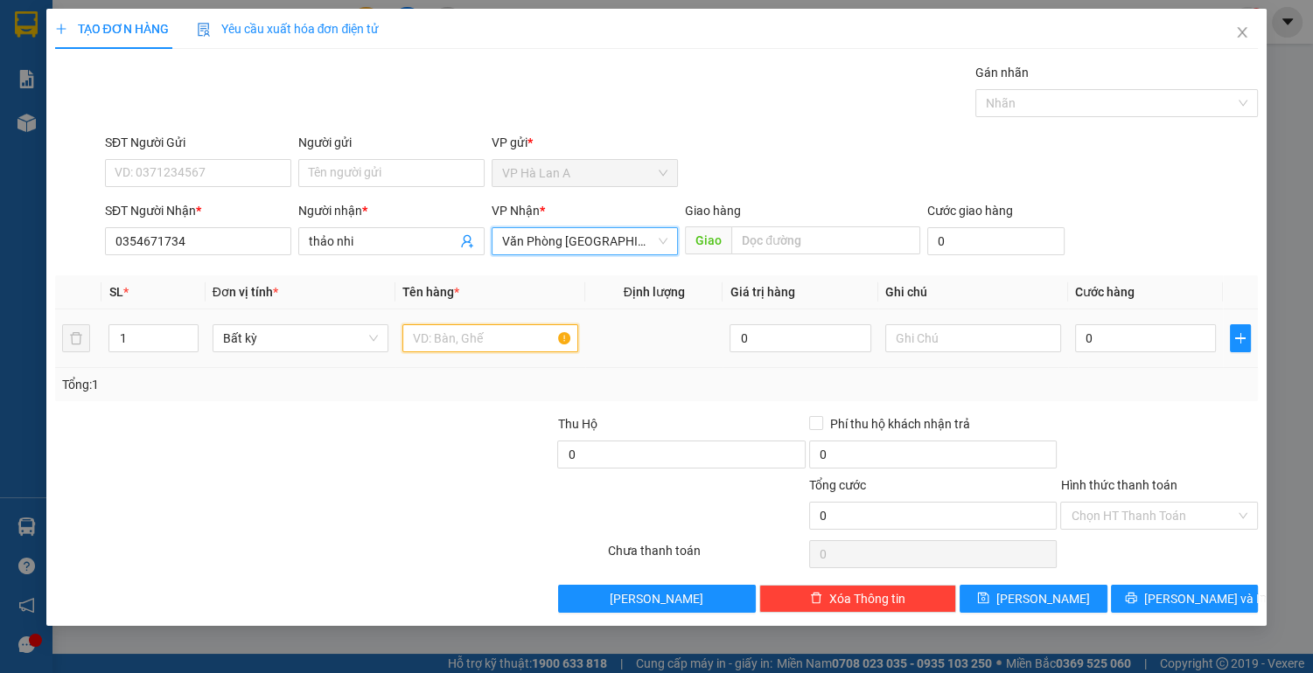
click at [439, 338] on input "text" at bounding box center [490, 338] width 176 height 28
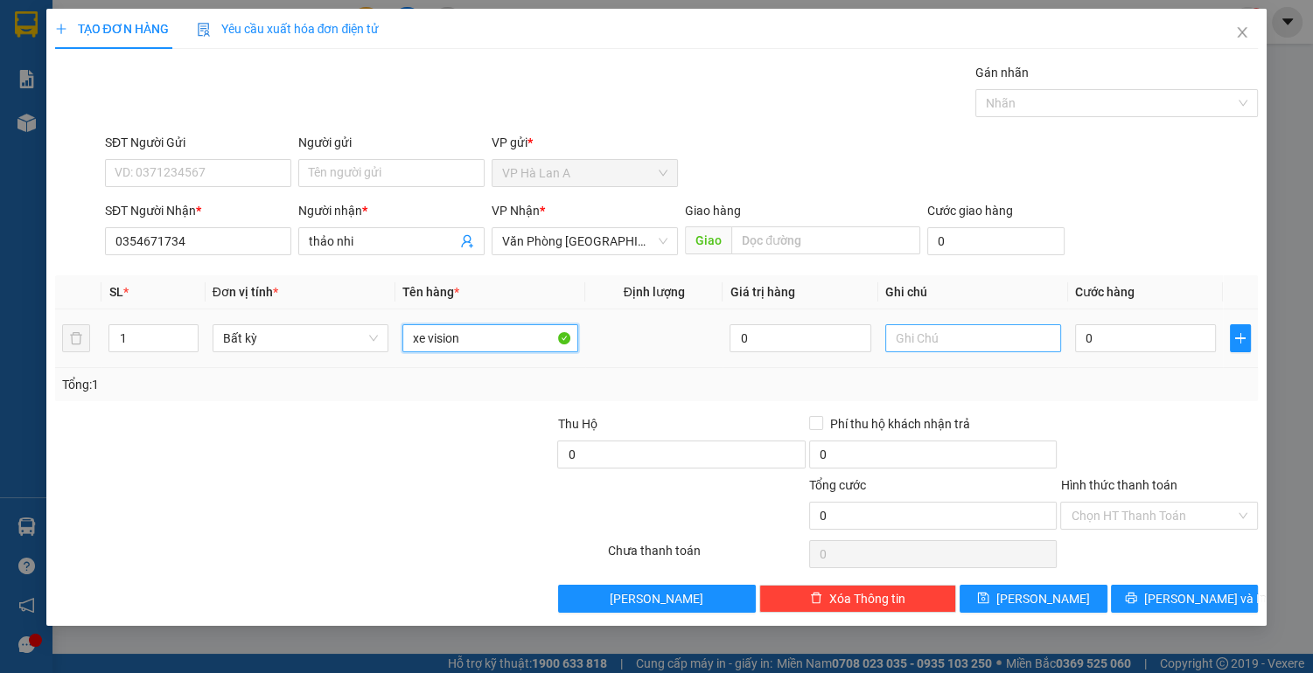
type input "xe vision"
click at [959, 347] on input "text" at bounding box center [973, 338] width 176 height 28
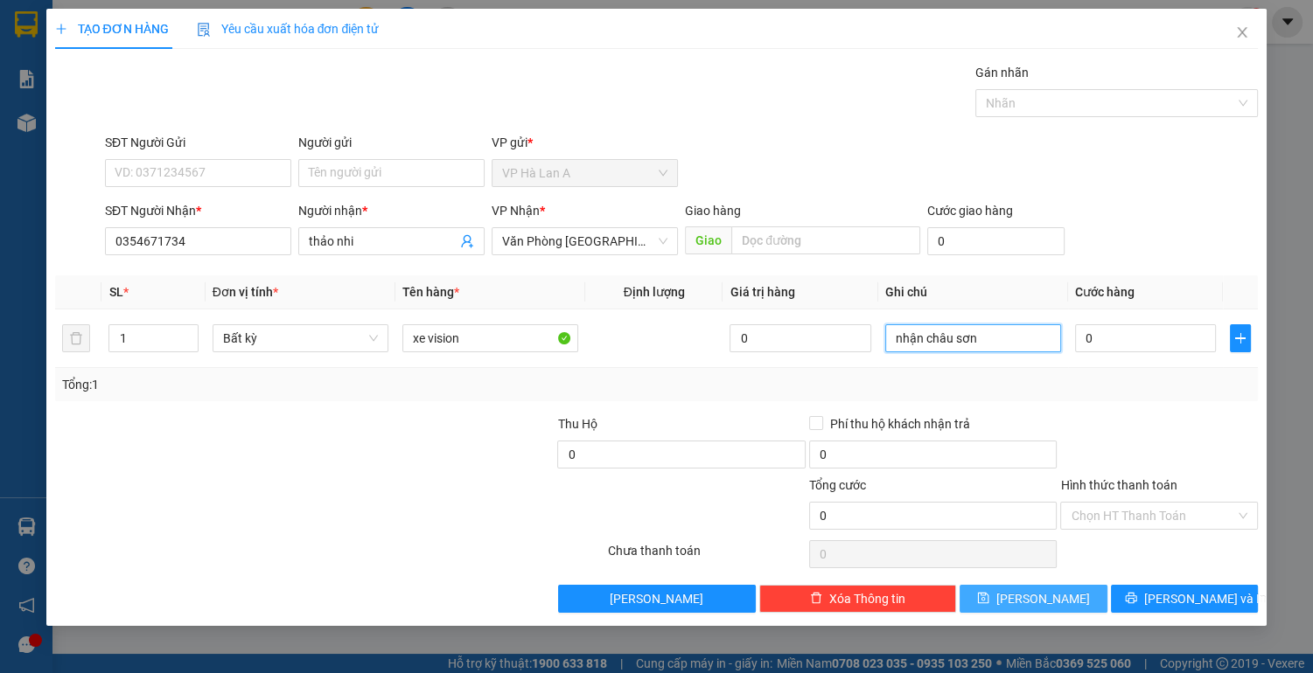
type input "nhận châu sơn"
drag, startPoint x: 1029, startPoint y: 591, endPoint x: 1081, endPoint y: 510, distance: 96.8
click at [1029, 592] on button "[PERSON_NAME]" at bounding box center [1032, 599] width 147 height 28
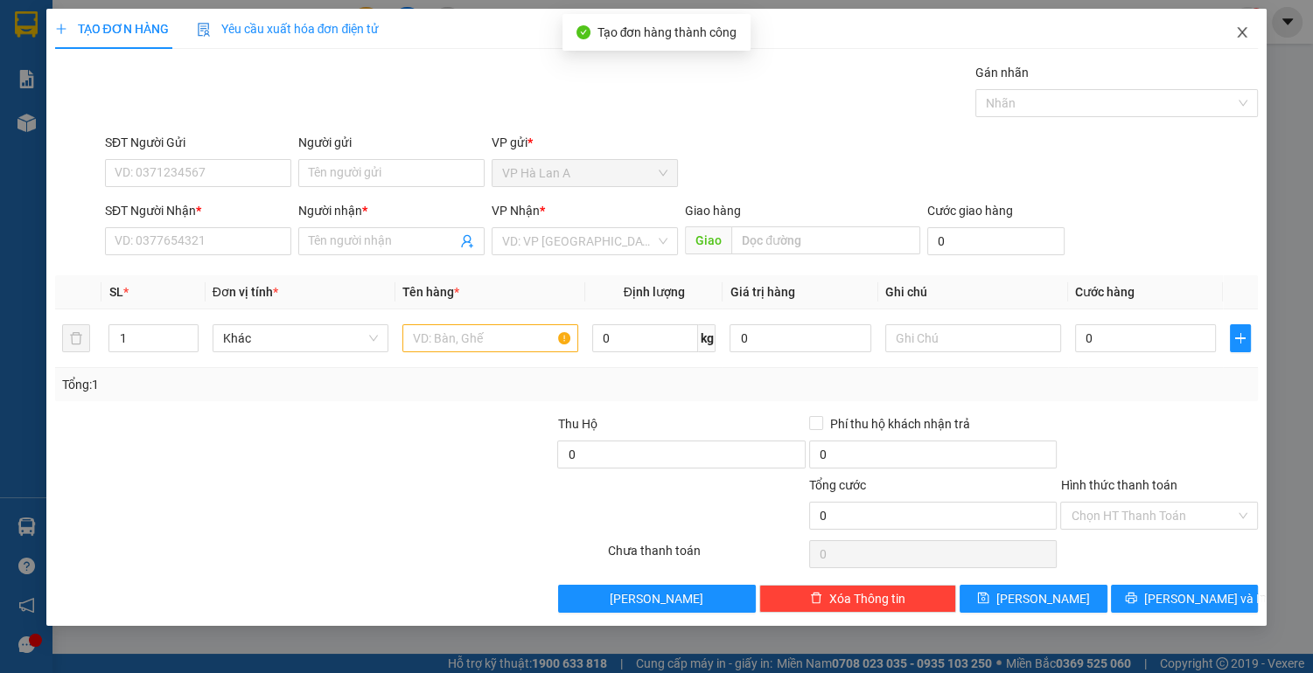
click at [1232, 33] on span "Close" at bounding box center [1241, 33] width 49 height 49
